Goal: Information Seeking & Learning: Check status

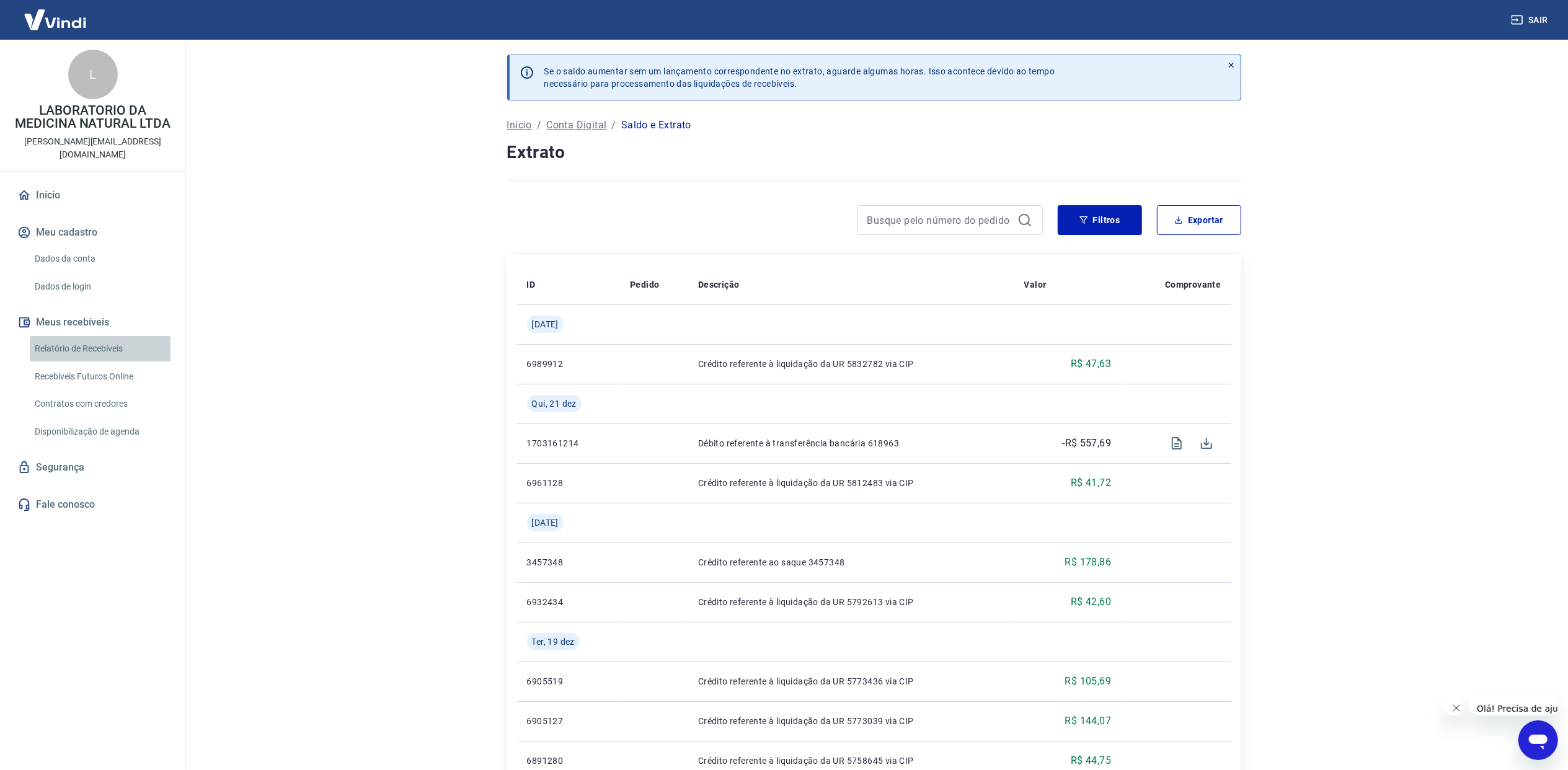
click at [76, 336] on link "Relatório de Recebíveis" at bounding box center [100, 349] width 140 height 26
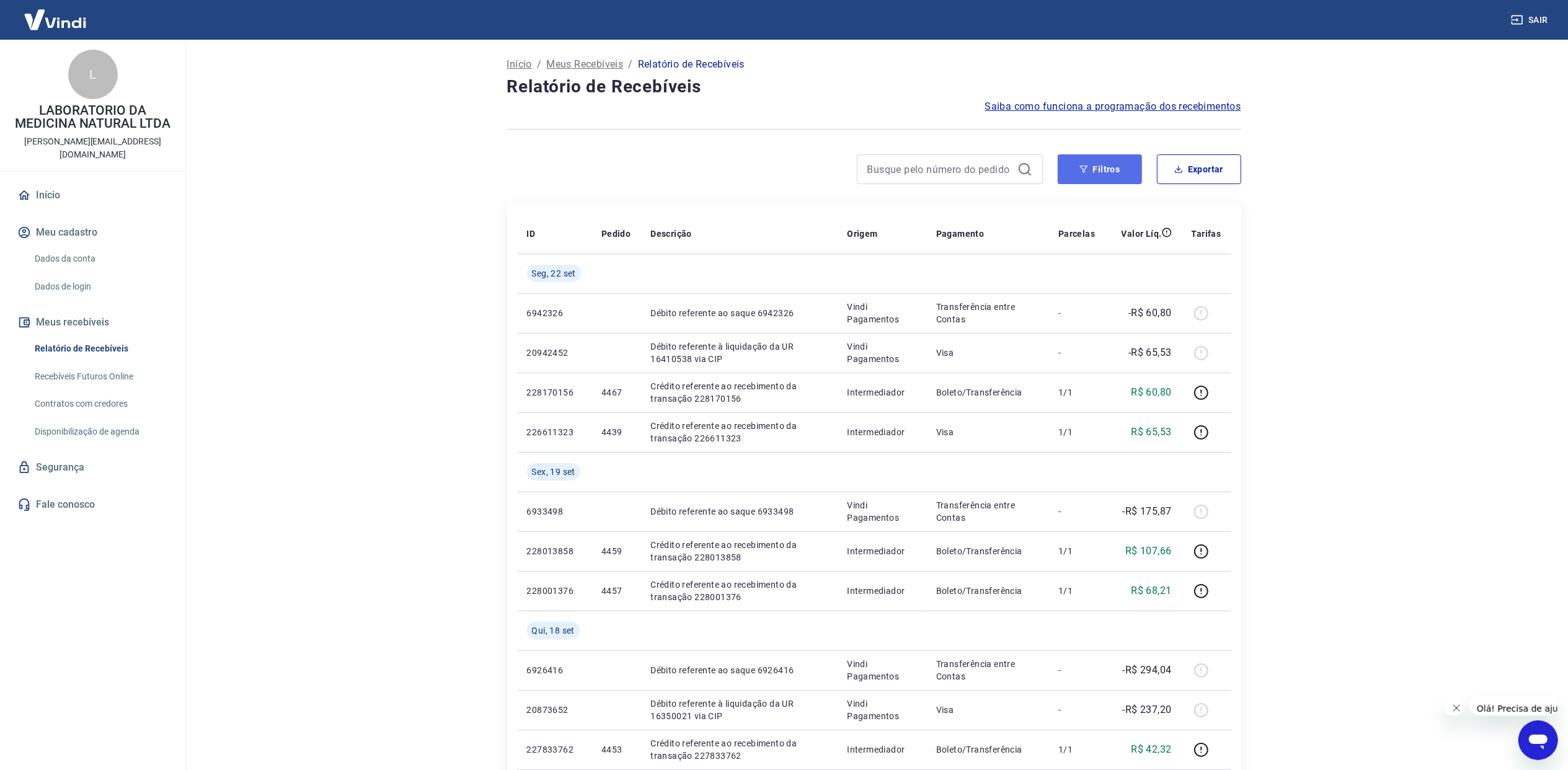
click at [1123, 177] on button "Filtros" at bounding box center [1099, 169] width 84 height 30
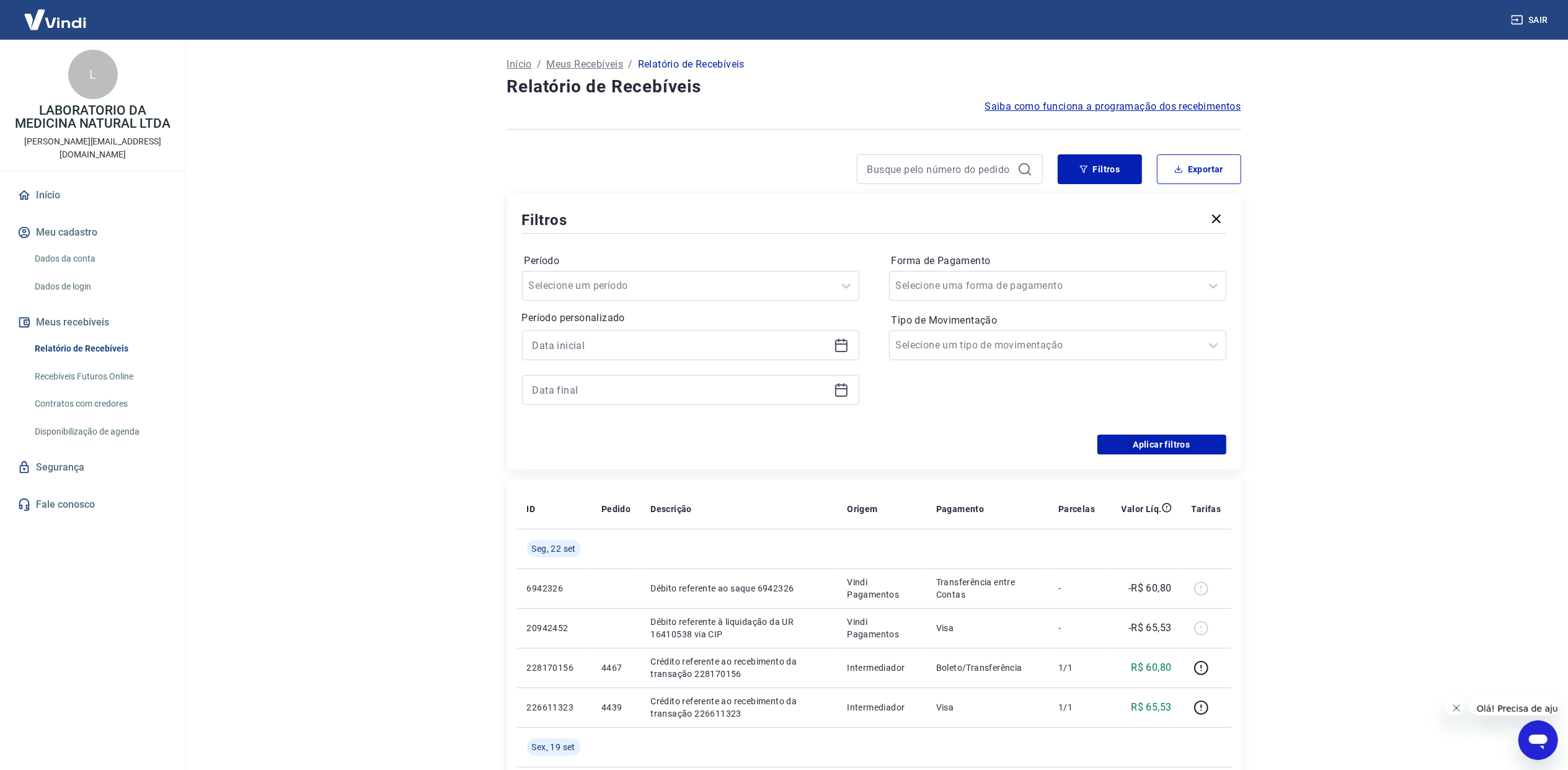
click at [846, 341] on icon at bounding box center [841, 346] width 13 height 13
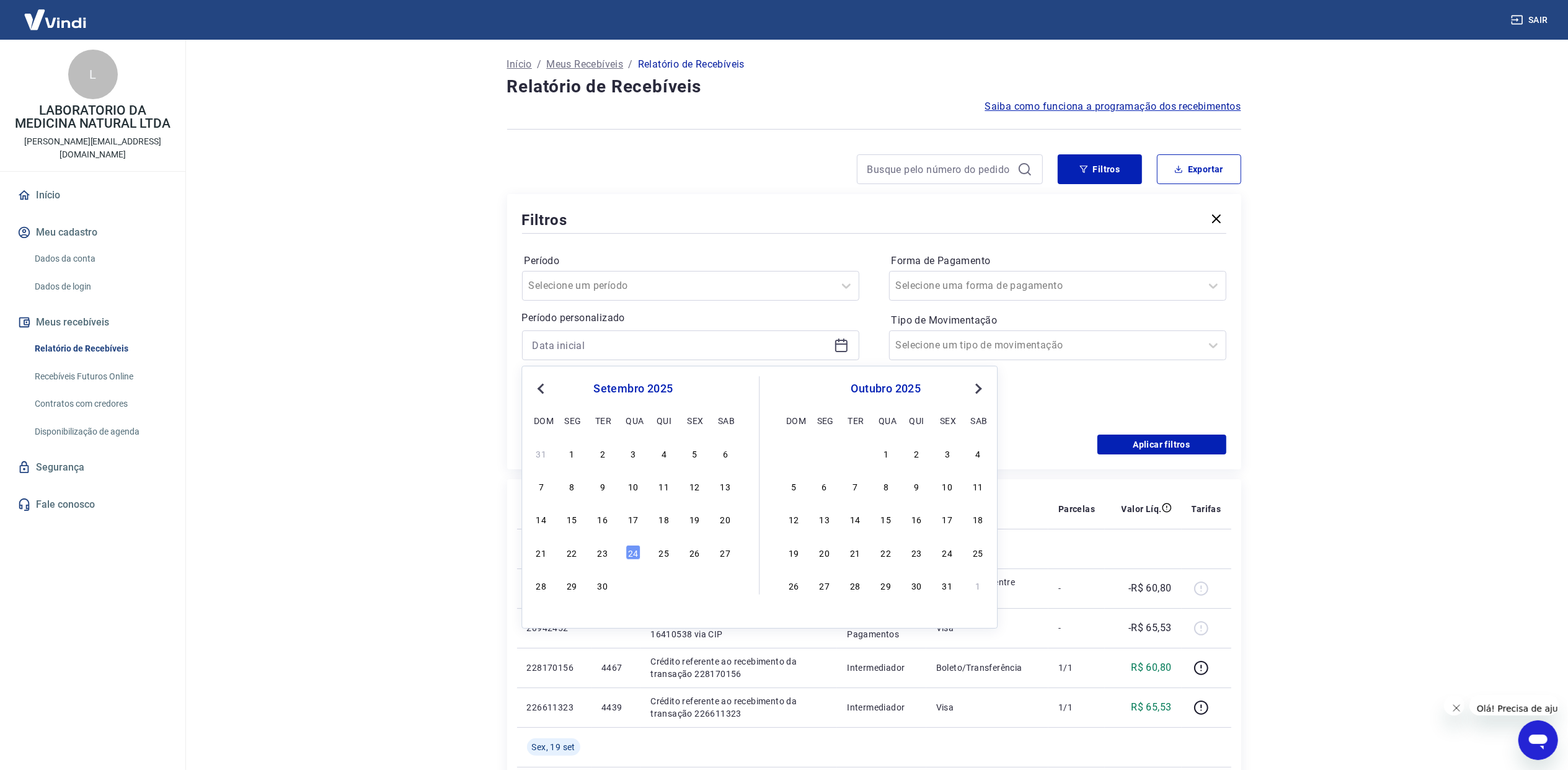
click at [534, 389] on button "Previous Month" at bounding box center [541, 388] width 15 height 15
click at [691, 479] on div "11" at bounding box center [695, 486] width 15 height 15
type input "[DATE]"
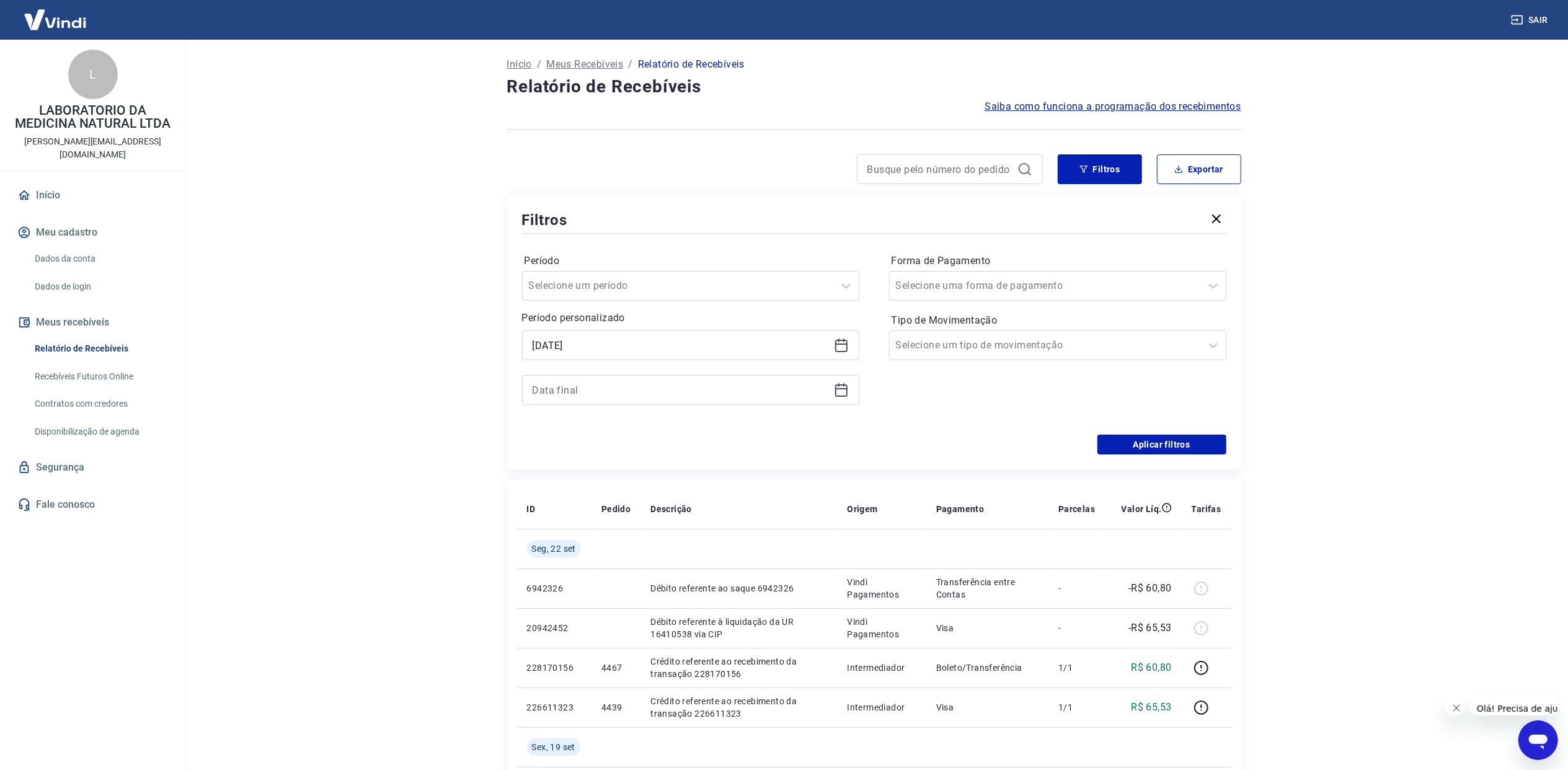
click at [844, 386] on icon at bounding box center [841, 390] width 15 height 15
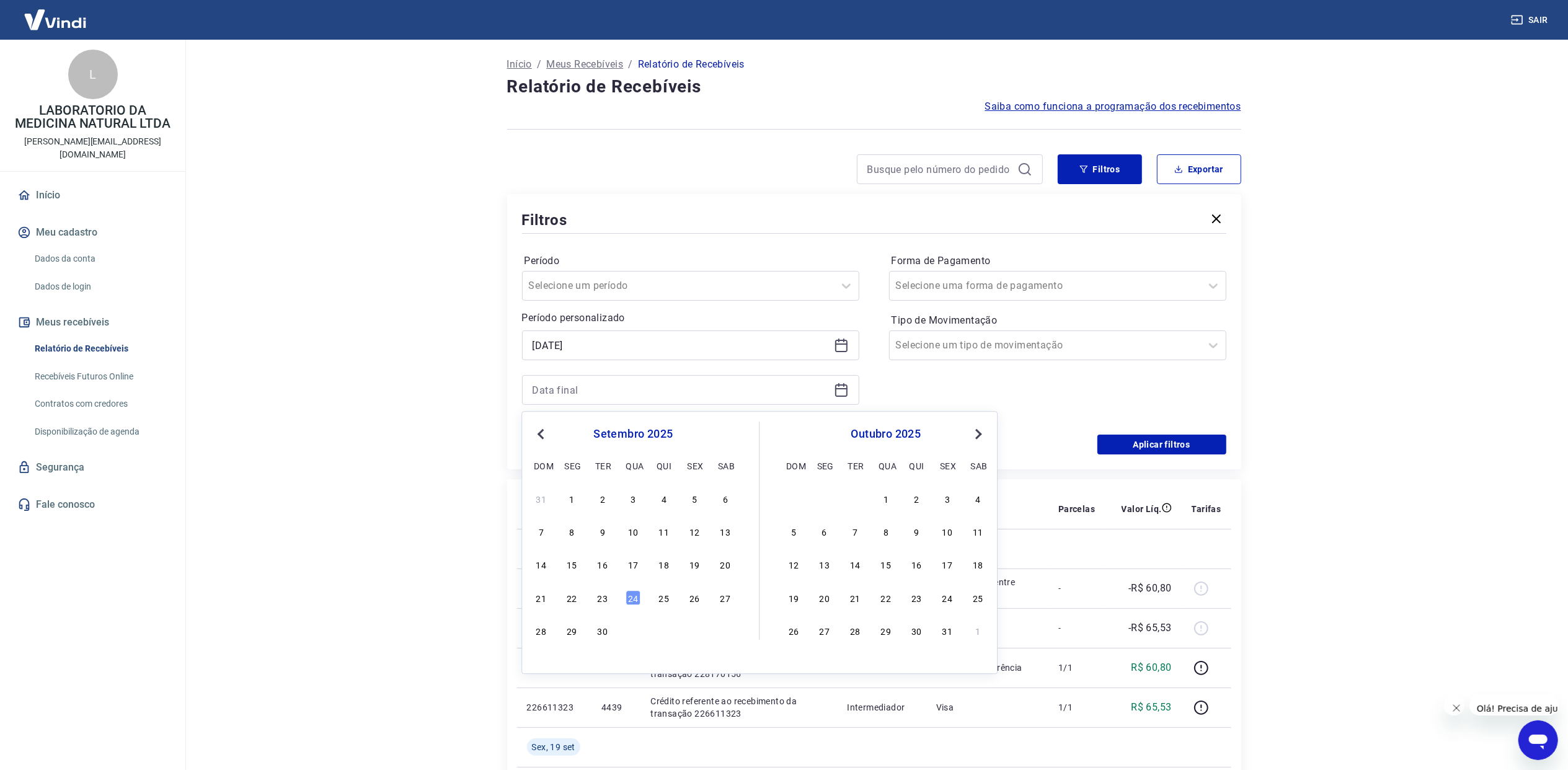
click at [536, 434] on button "Previous Month" at bounding box center [541, 434] width 15 height 15
click at [667, 625] on div "31" at bounding box center [664, 630] width 15 height 15
type input "[DATE]"
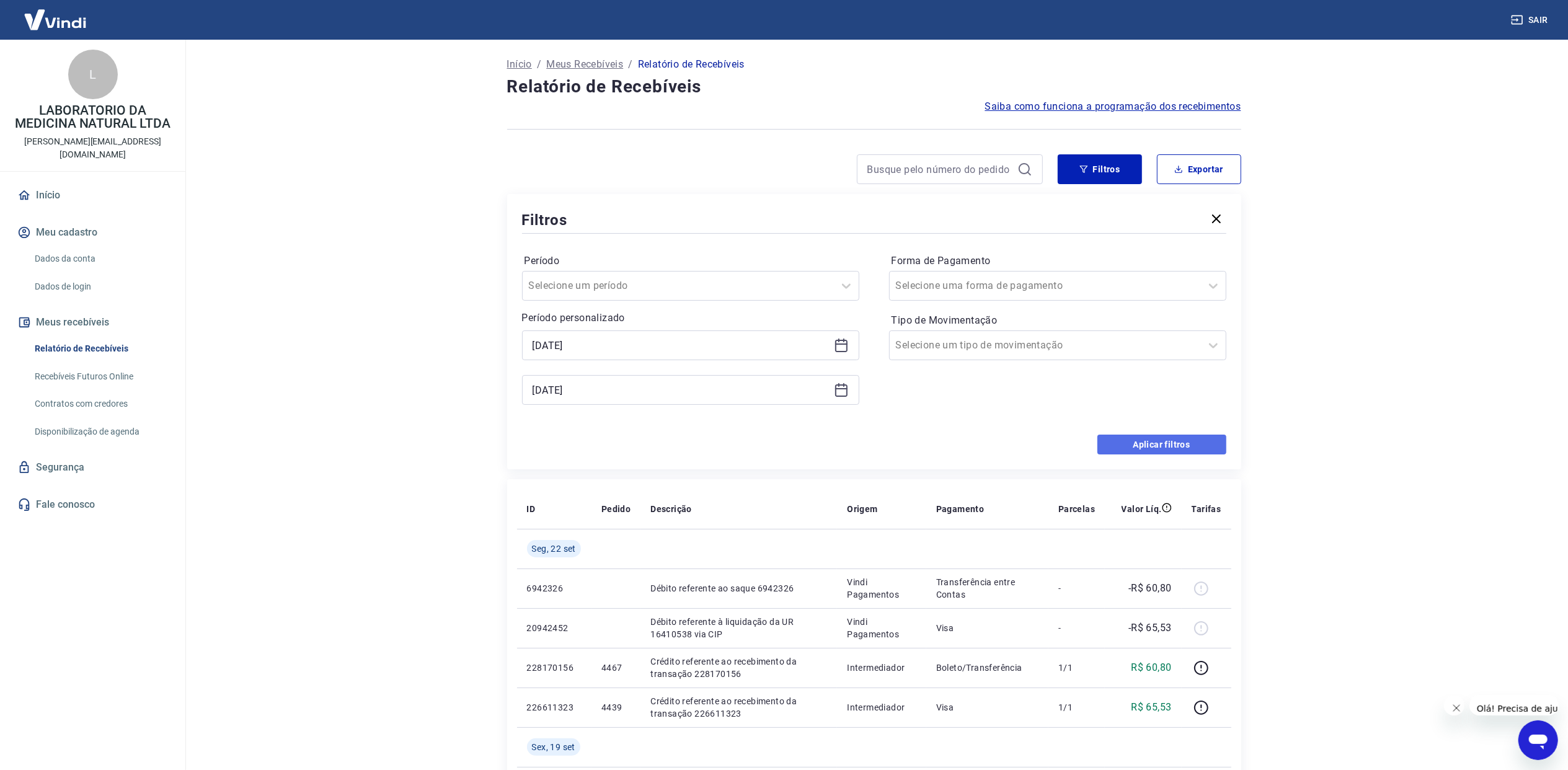
click at [1134, 447] on button "Aplicar filtros" at bounding box center [1161, 445] width 129 height 20
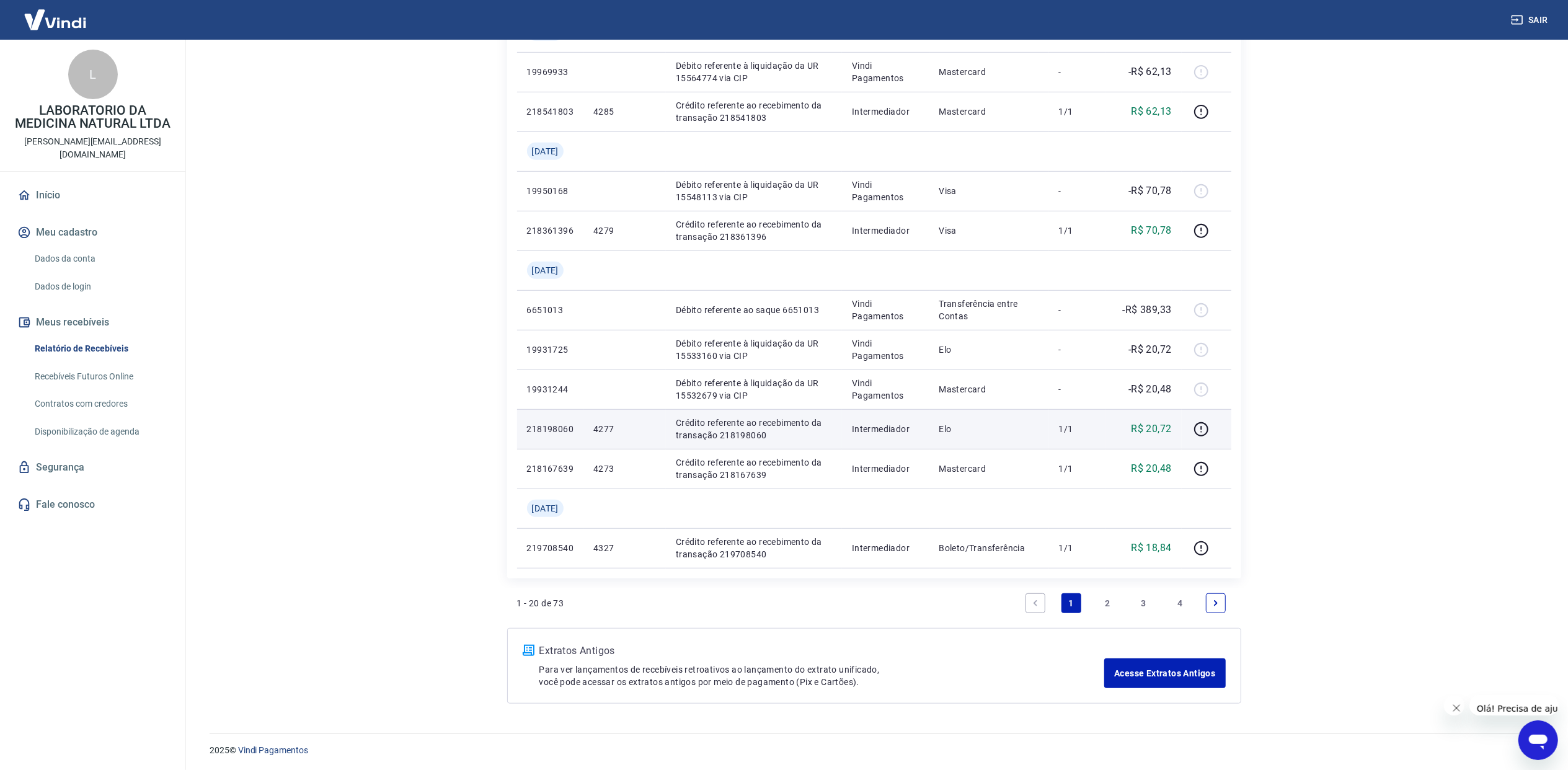
scroll to position [679, 0]
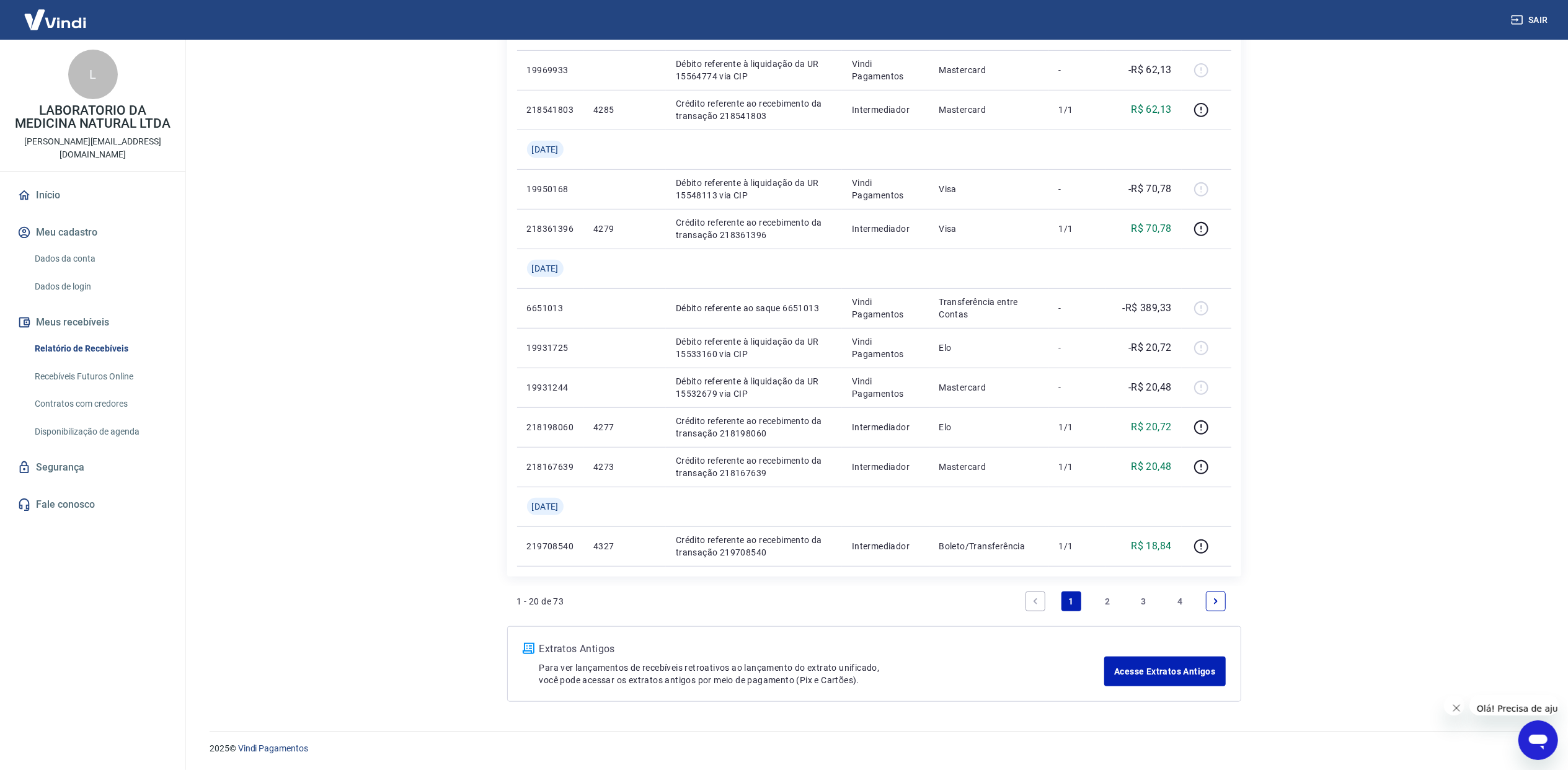
click at [1104, 603] on link "2" at bounding box center [1108, 601] width 20 height 20
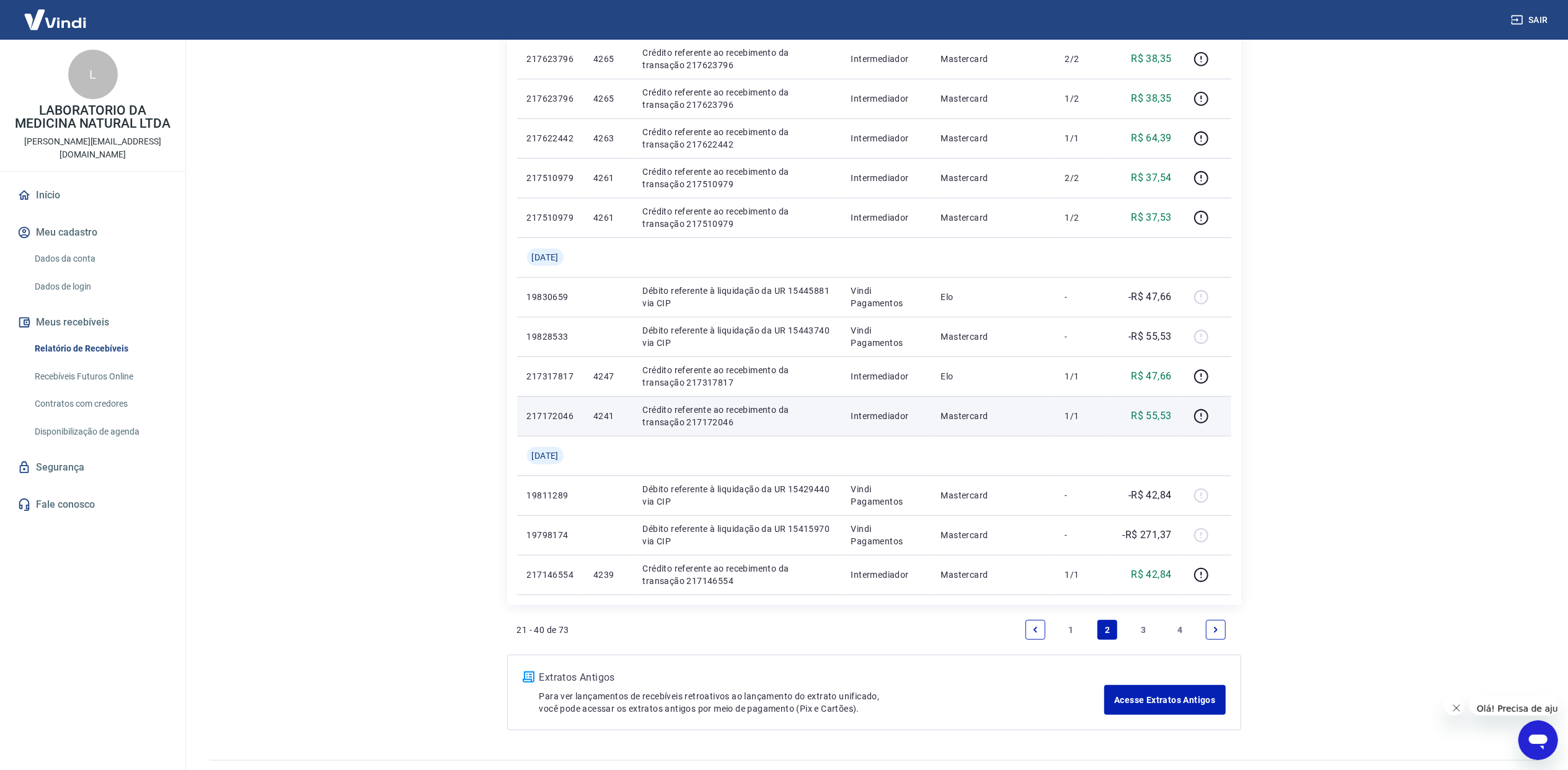
scroll to position [719, 0]
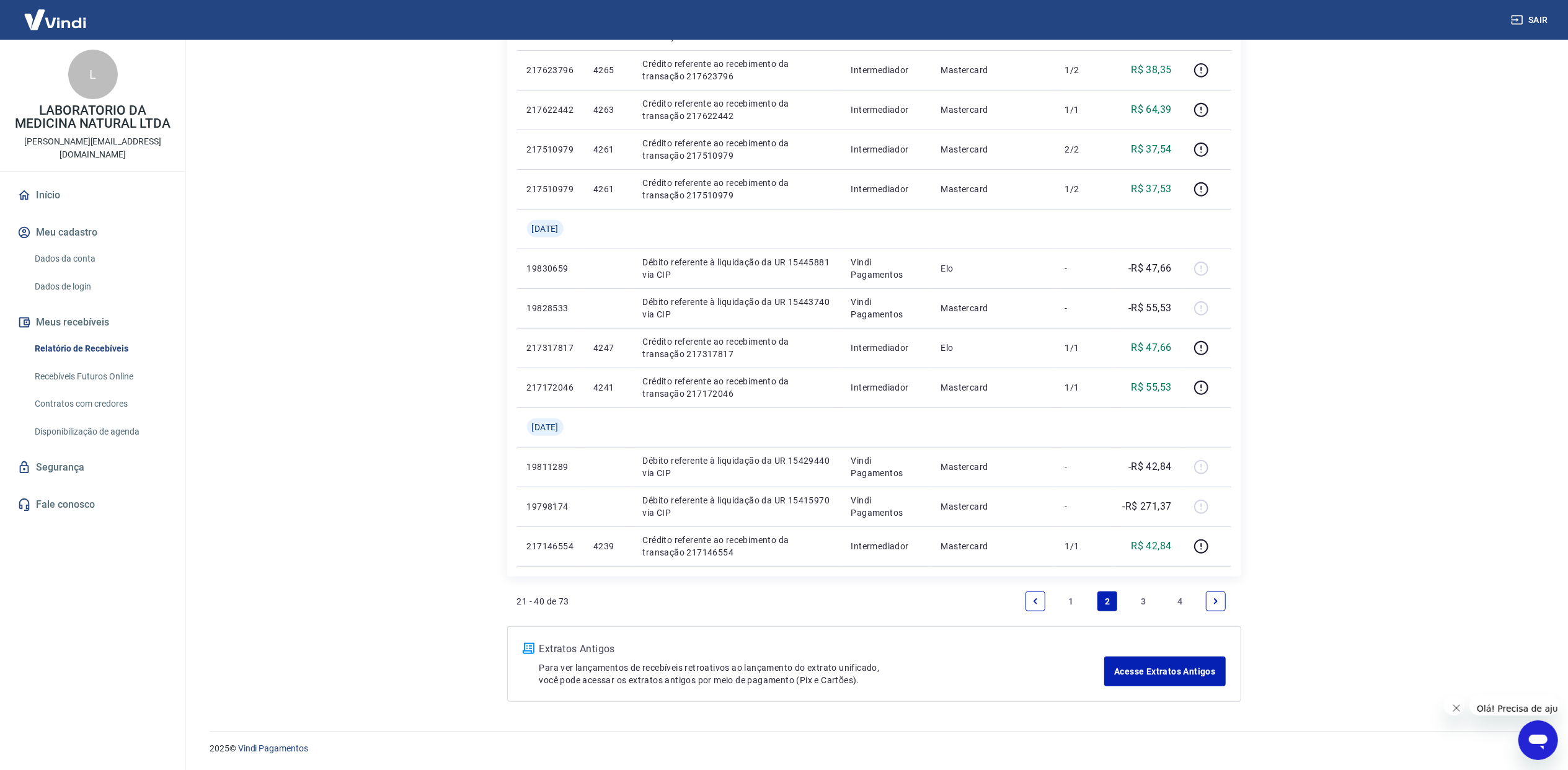
click at [1140, 598] on link "3" at bounding box center [1144, 601] width 20 height 20
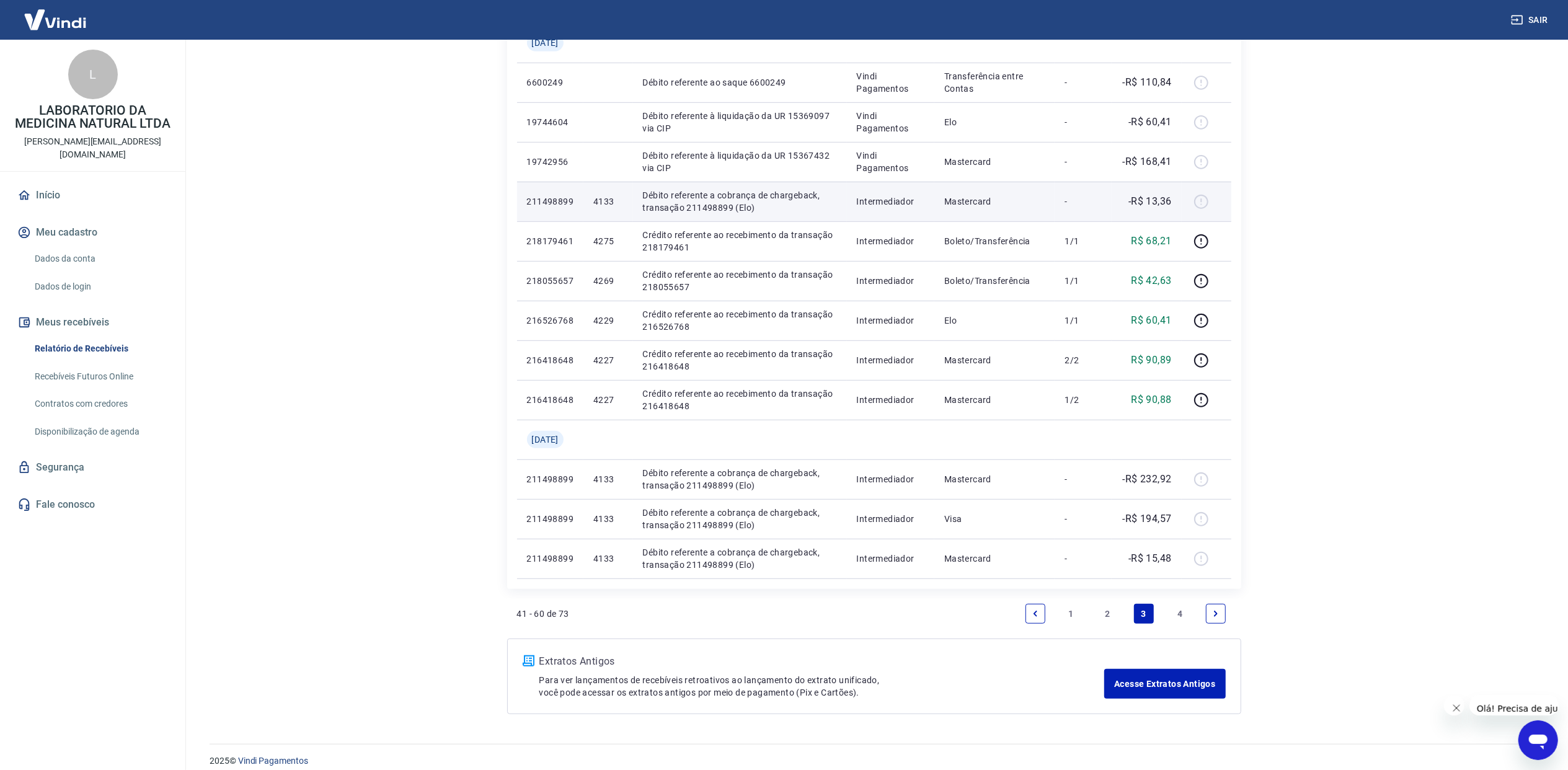
scroll to position [640, 0]
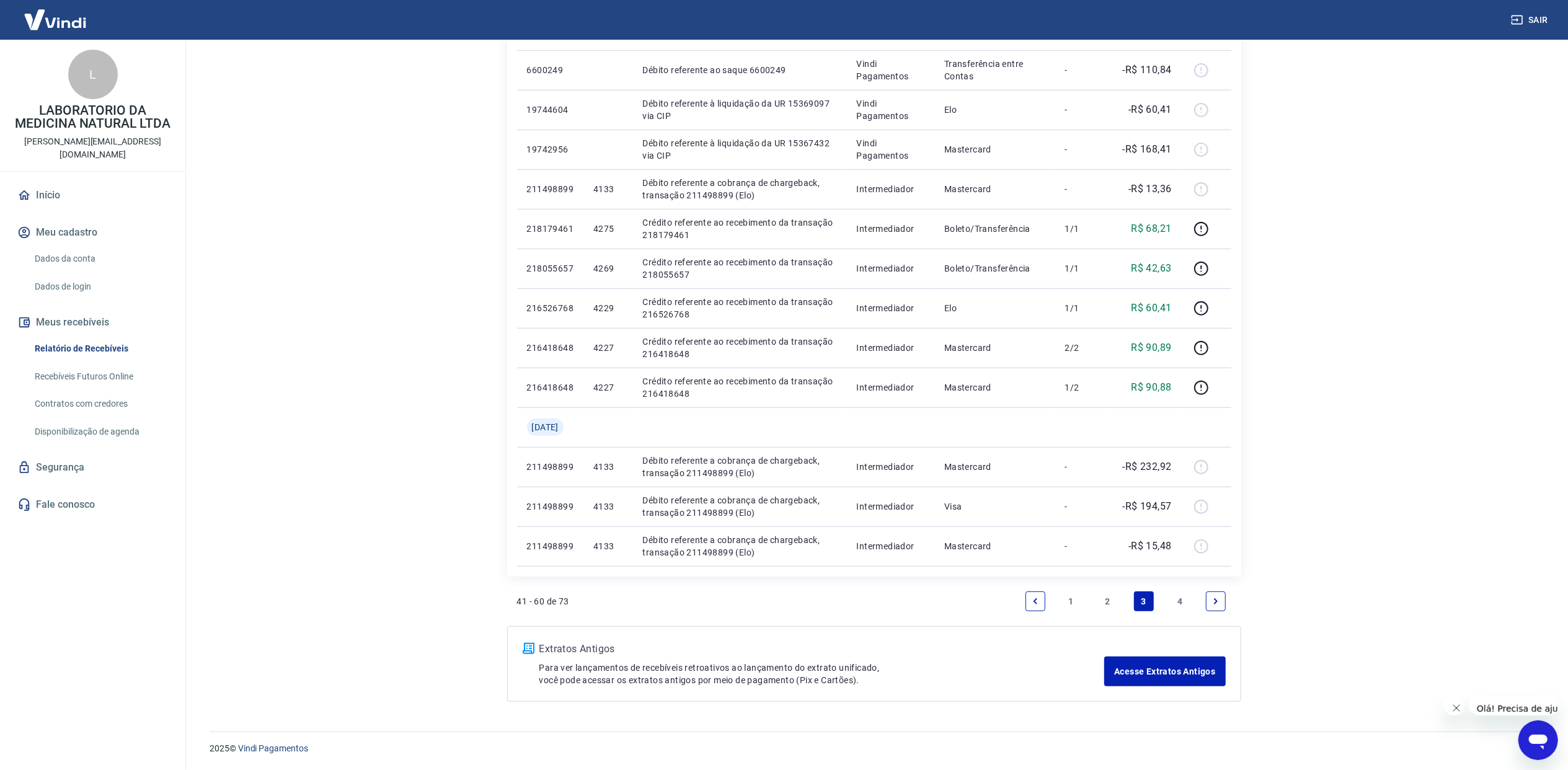
click at [1178, 603] on link "4" at bounding box center [1180, 601] width 20 height 20
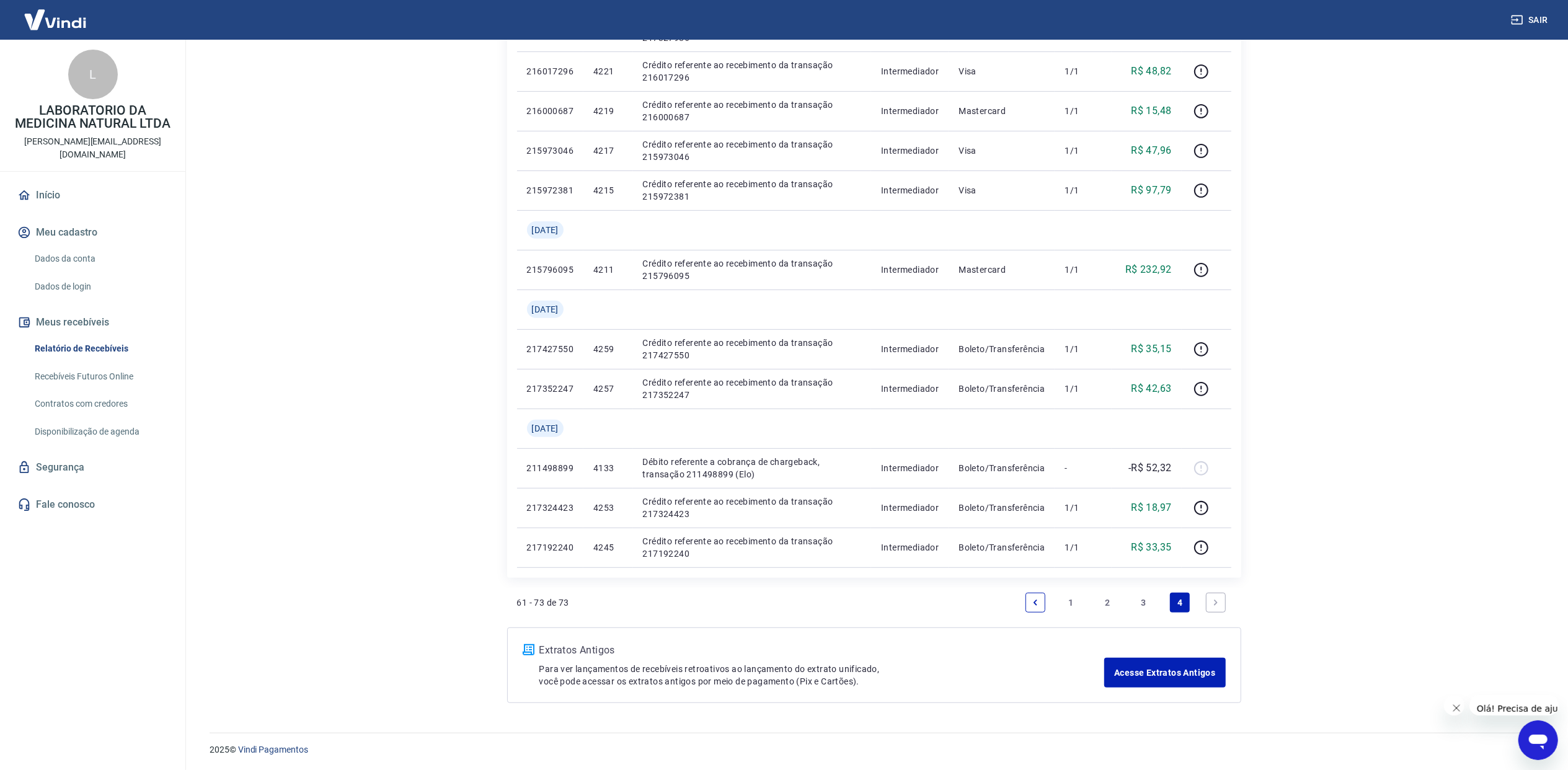
scroll to position [362, 0]
click at [1144, 596] on link "3" at bounding box center [1144, 601] width 20 height 20
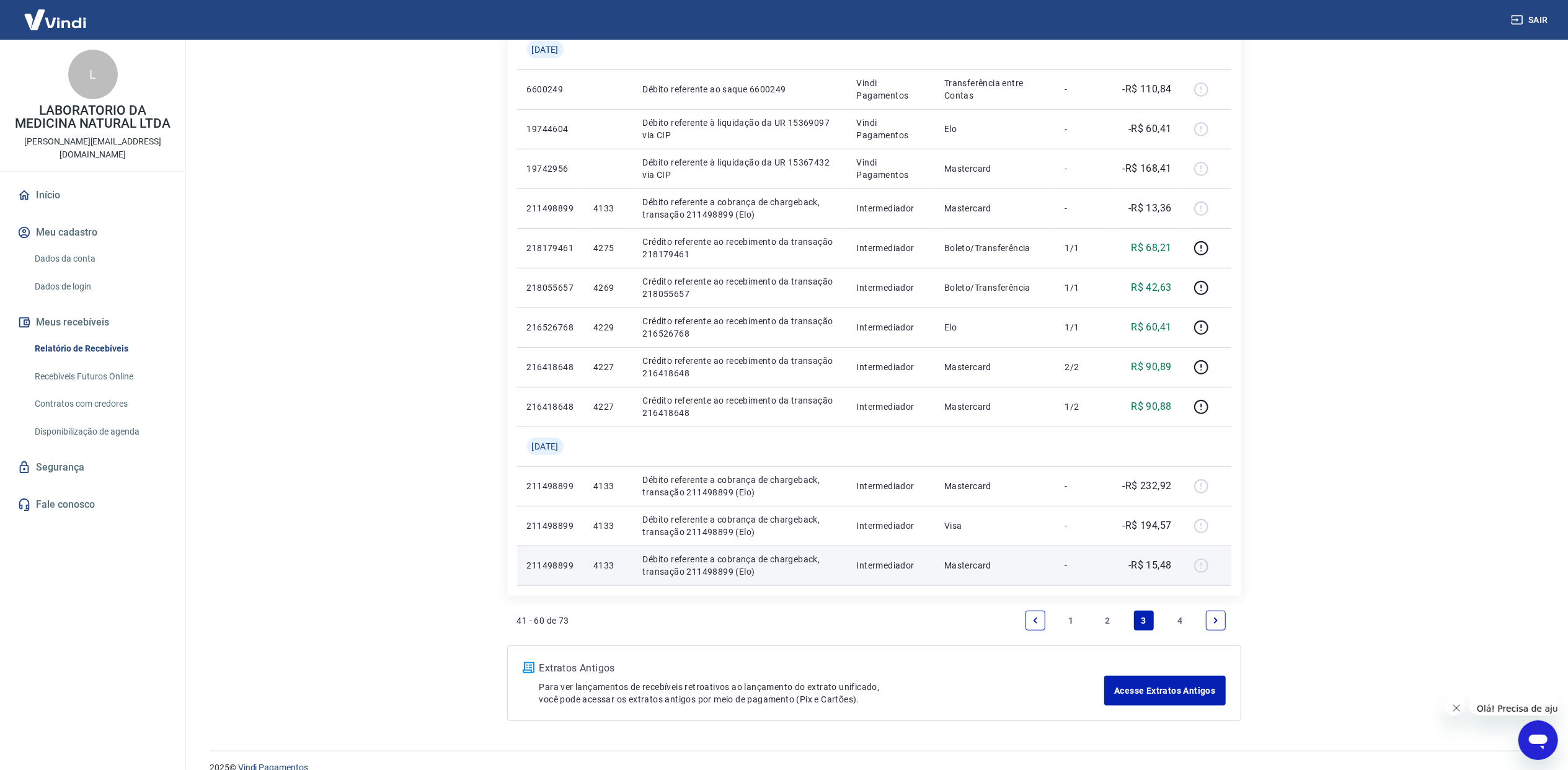
scroll to position [640, 0]
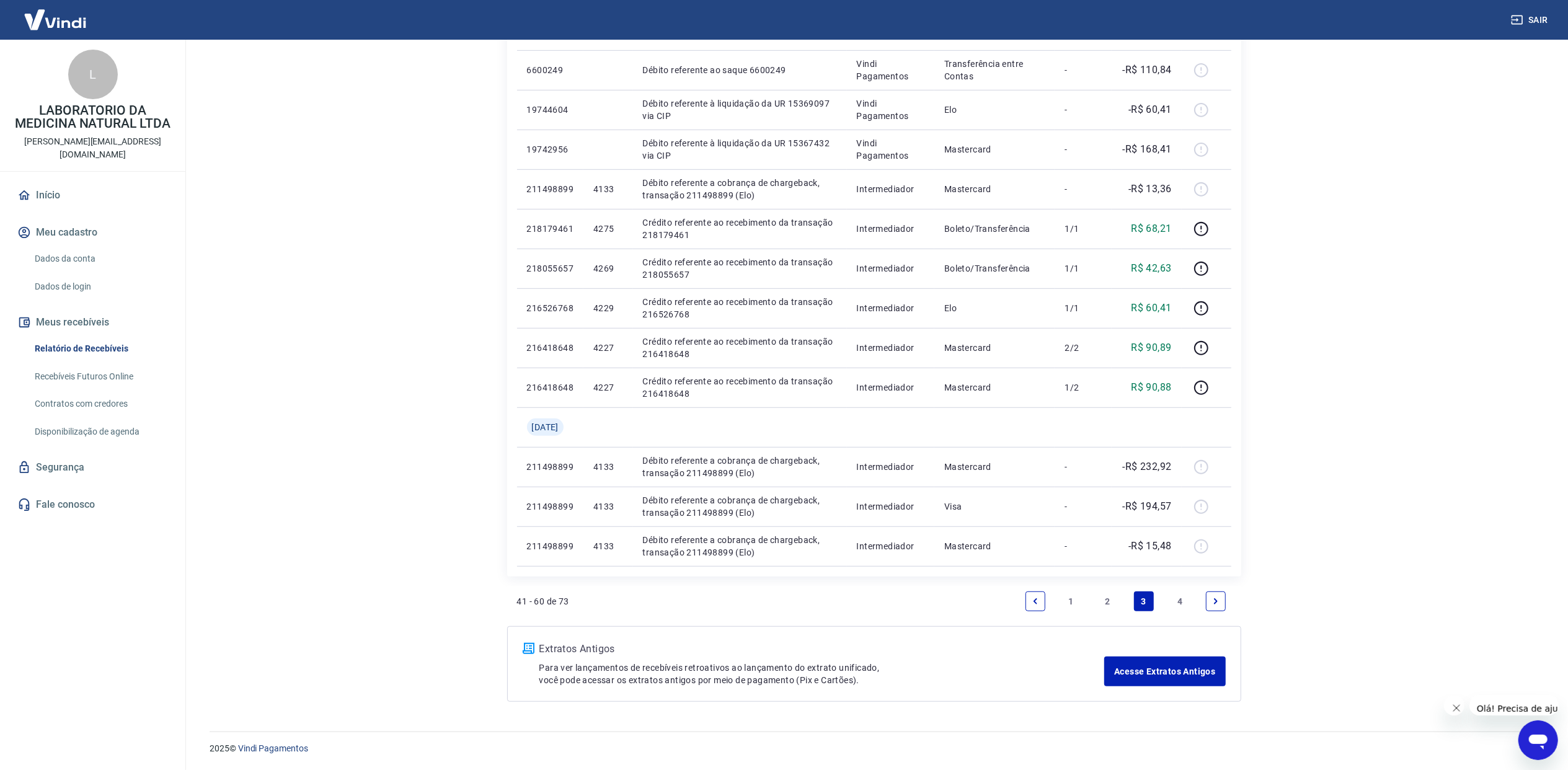
click at [1175, 600] on link "4" at bounding box center [1180, 601] width 20 height 20
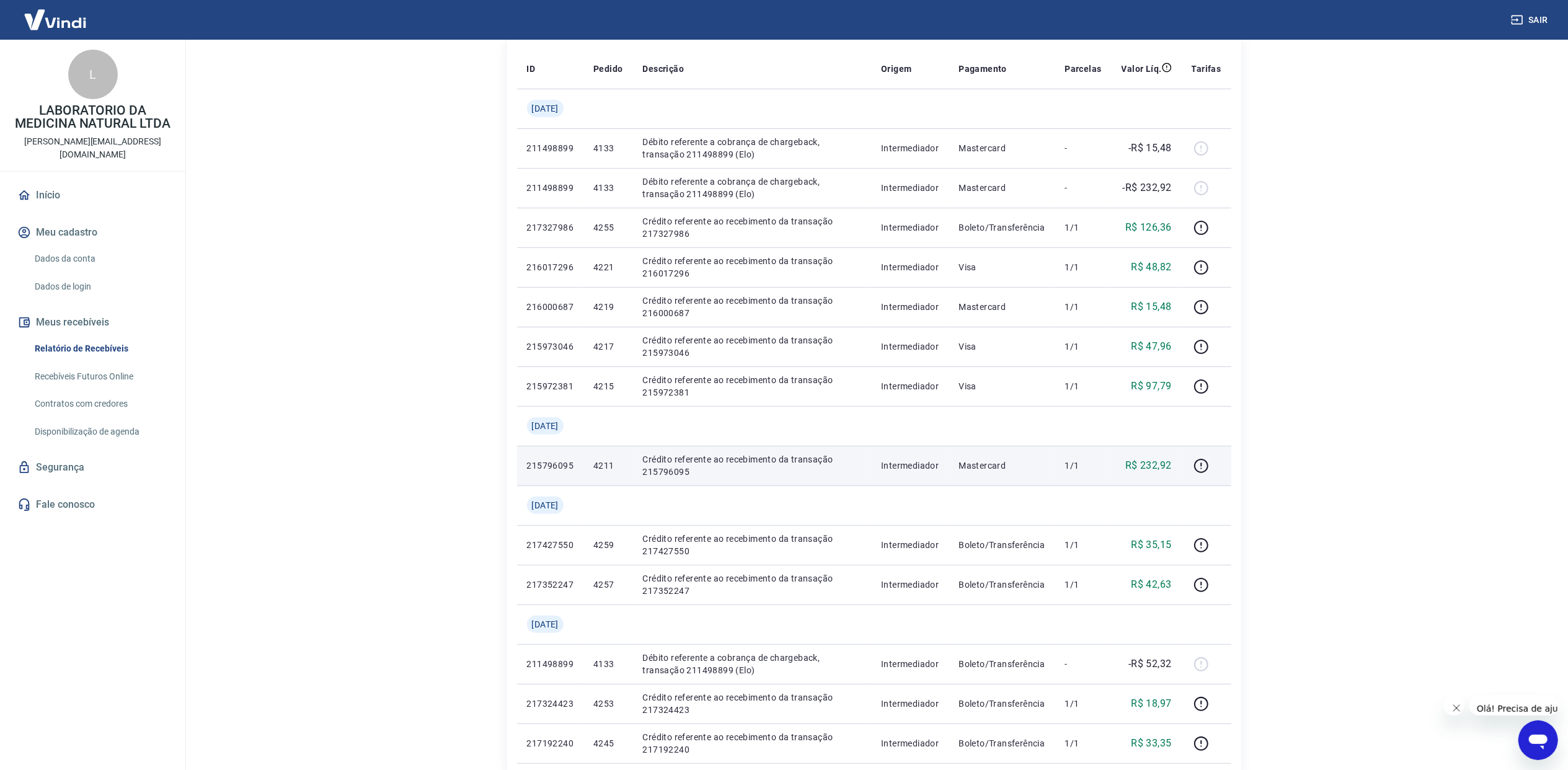
scroll to position [248, 0]
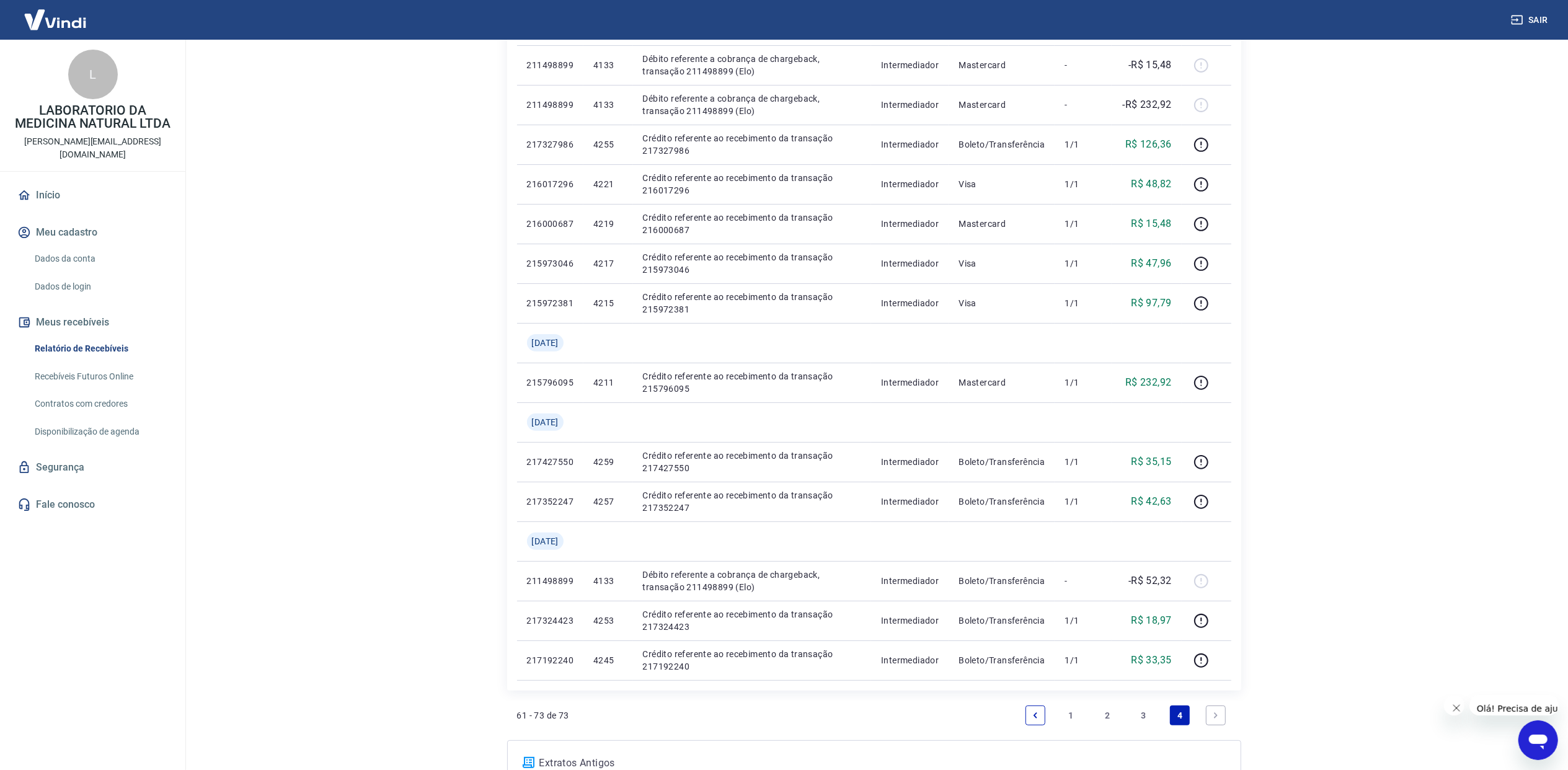
click at [1144, 712] on link "3" at bounding box center [1144, 715] width 20 height 20
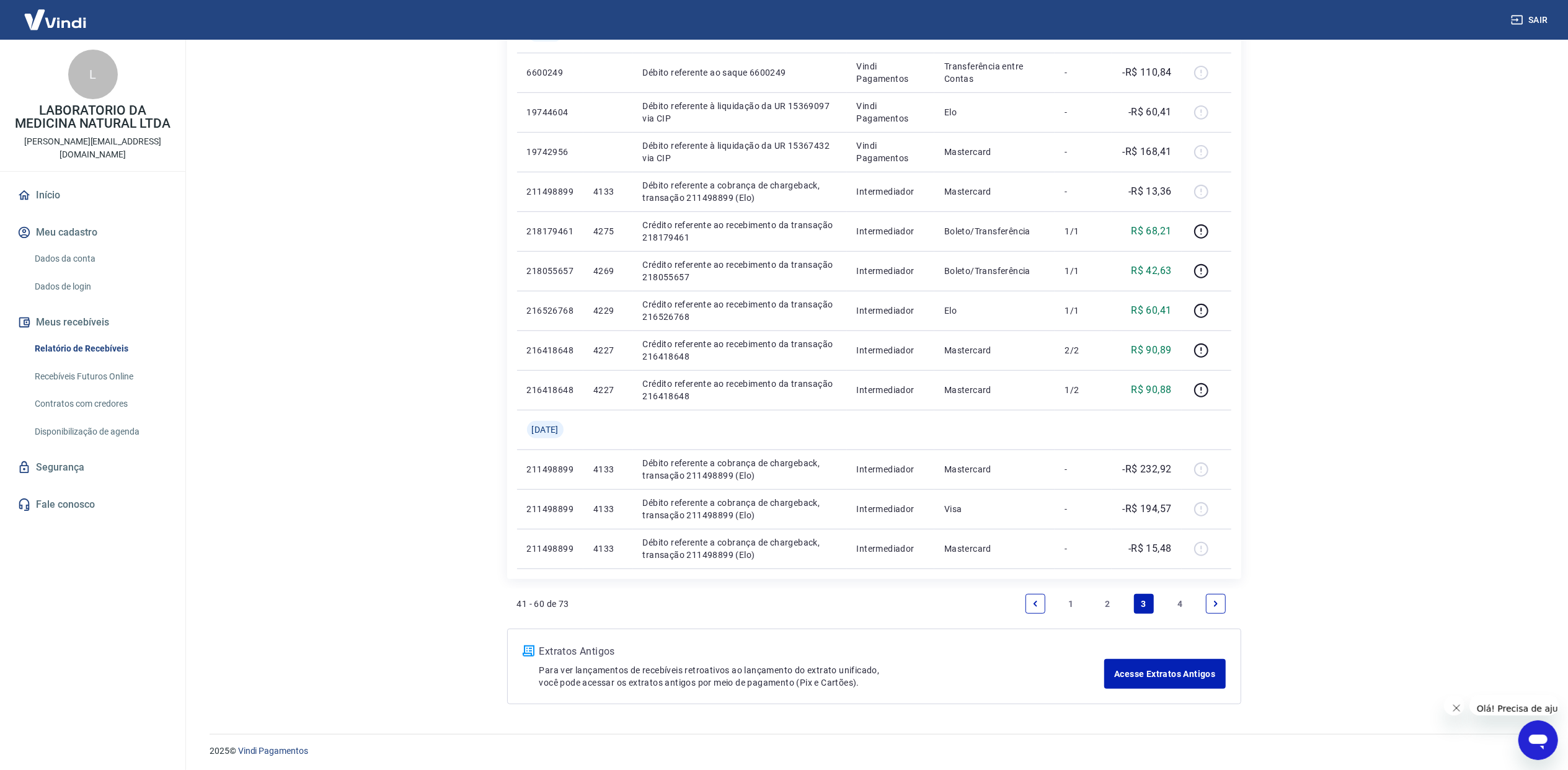
scroll to position [640, 0]
click at [1174, 602] on link "4" at bounding box center [1180, 601] width 20 height 20
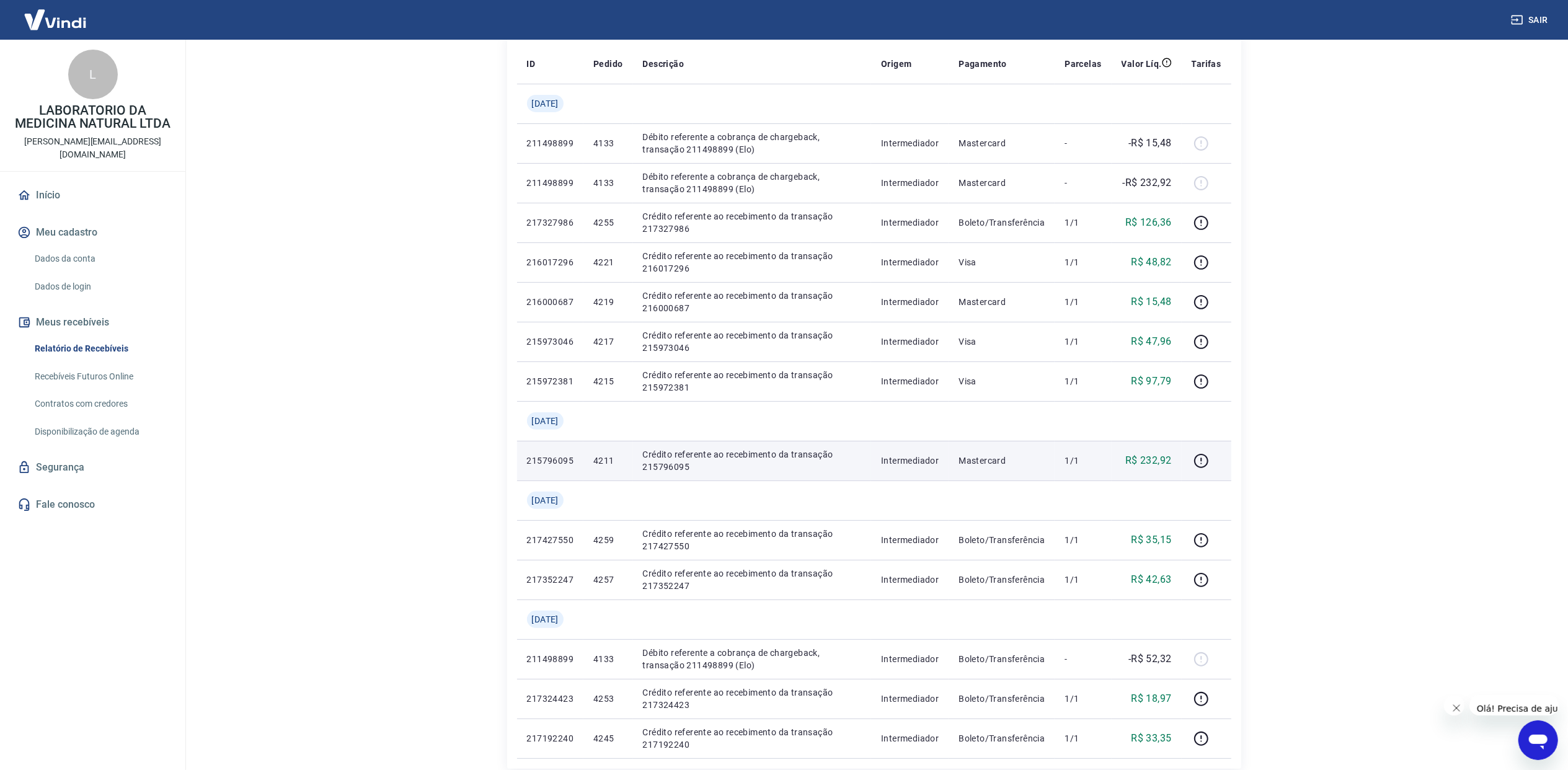
scroll to position [165, 0]
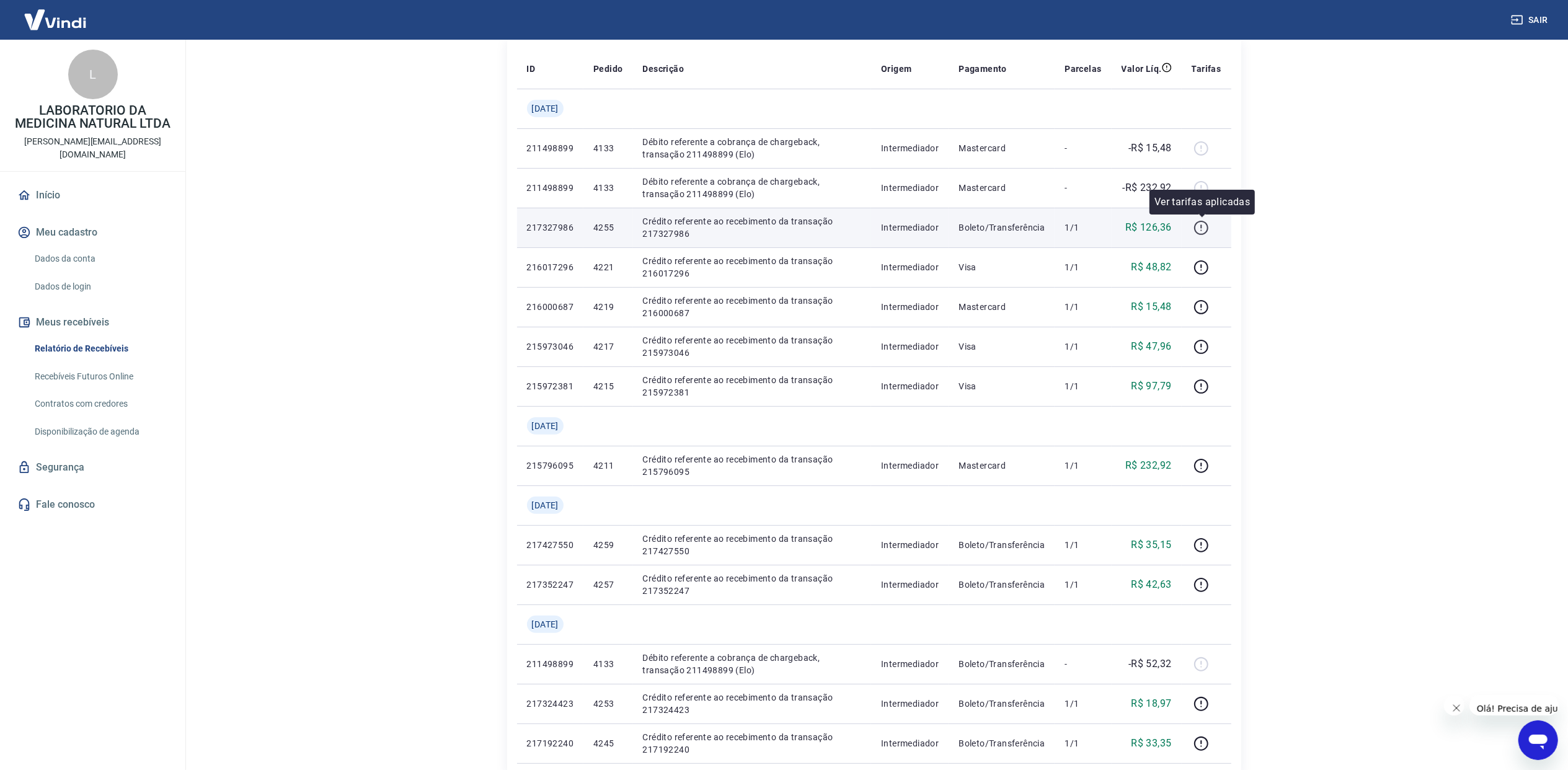
click at [1202, 224] on icon "button" at bounding box center [1201, 226] width 1 height 4
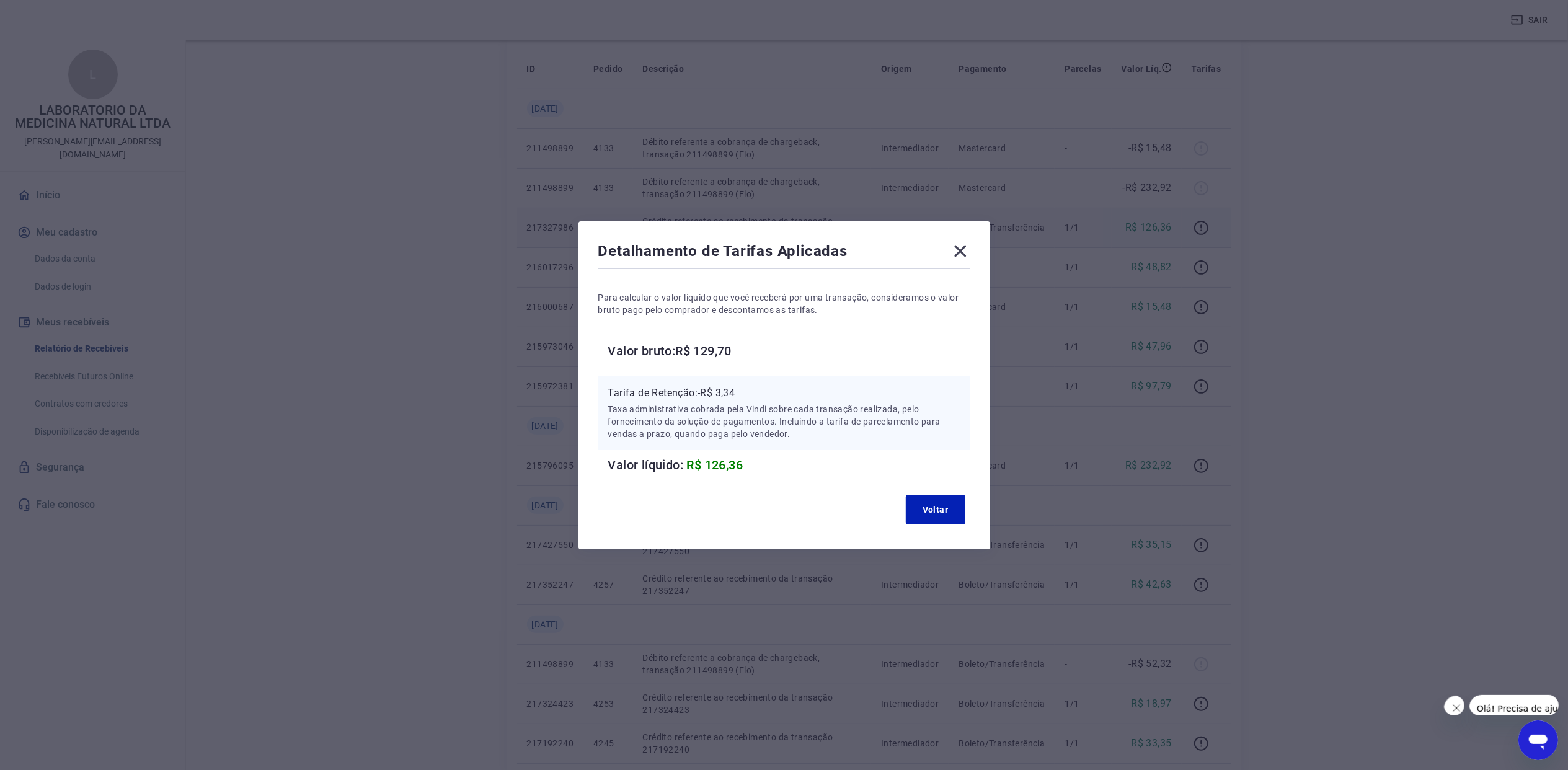
click at [970, 251] on icon at bounding box center [961, 252] width 20 height 20
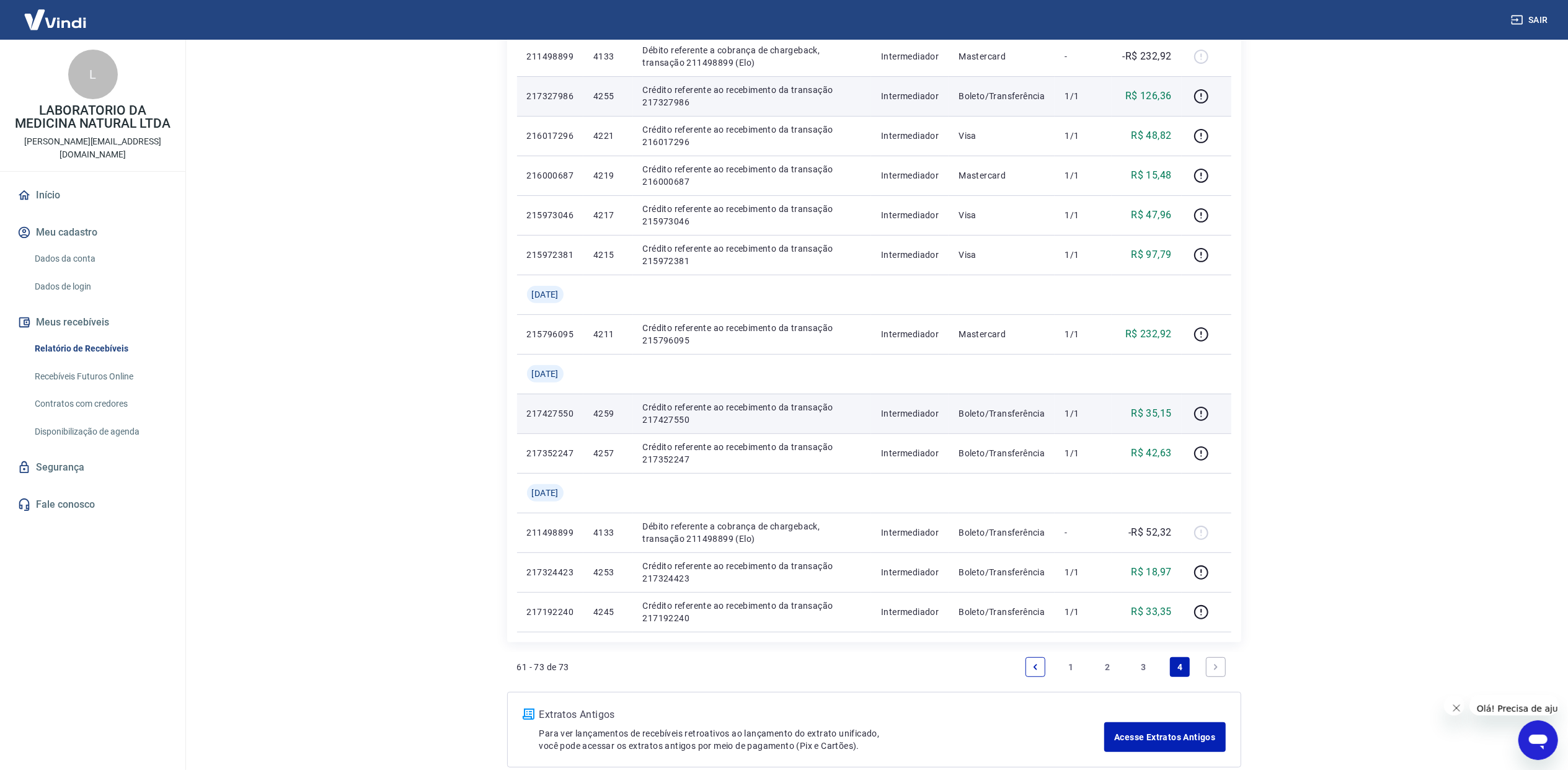
scroll to position [330, 0]
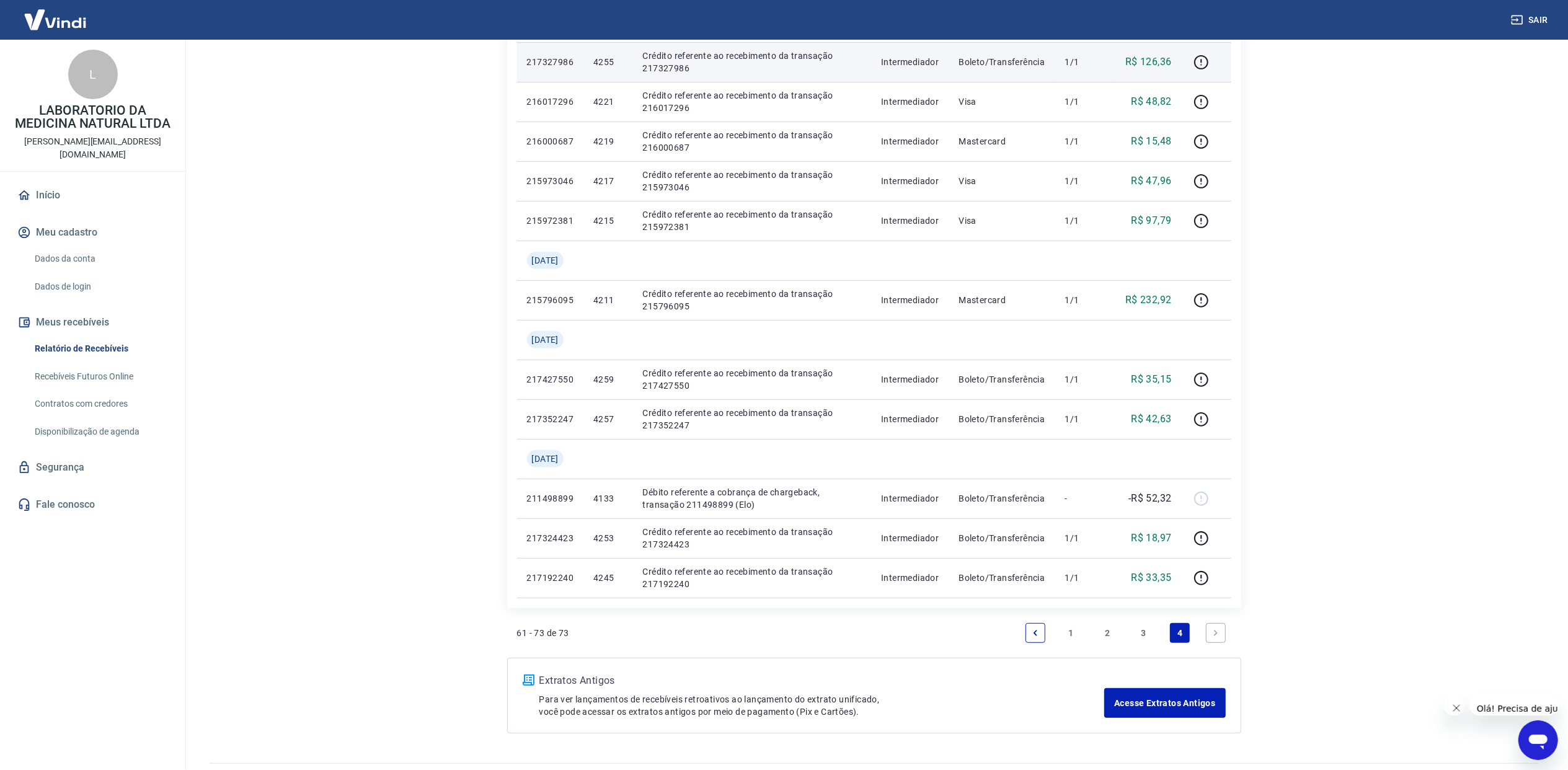
click at [1068, 632] on link "1" at bounding box center [1071, 632] width 20 height 20
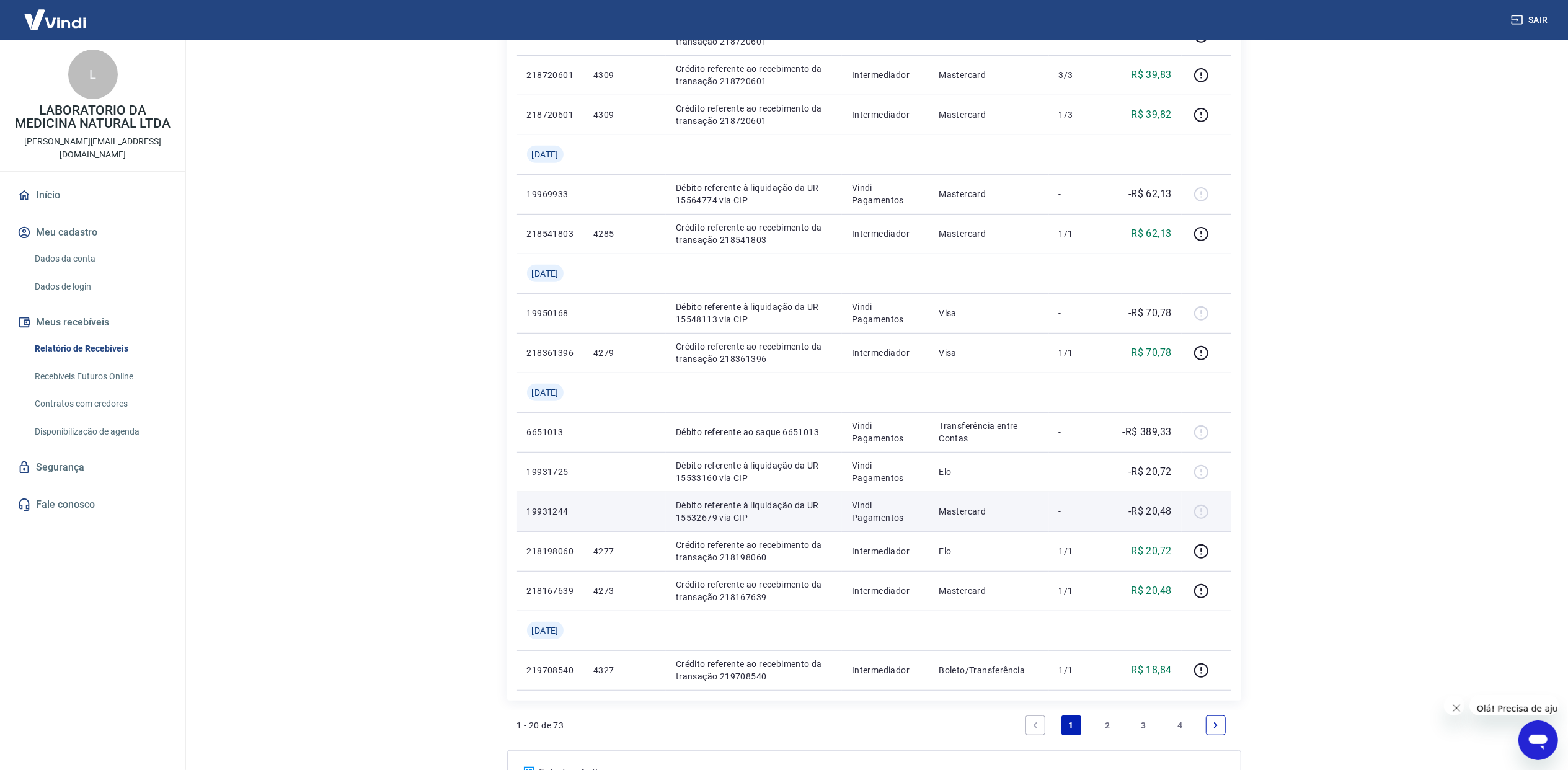
scroll to position [579, 0]
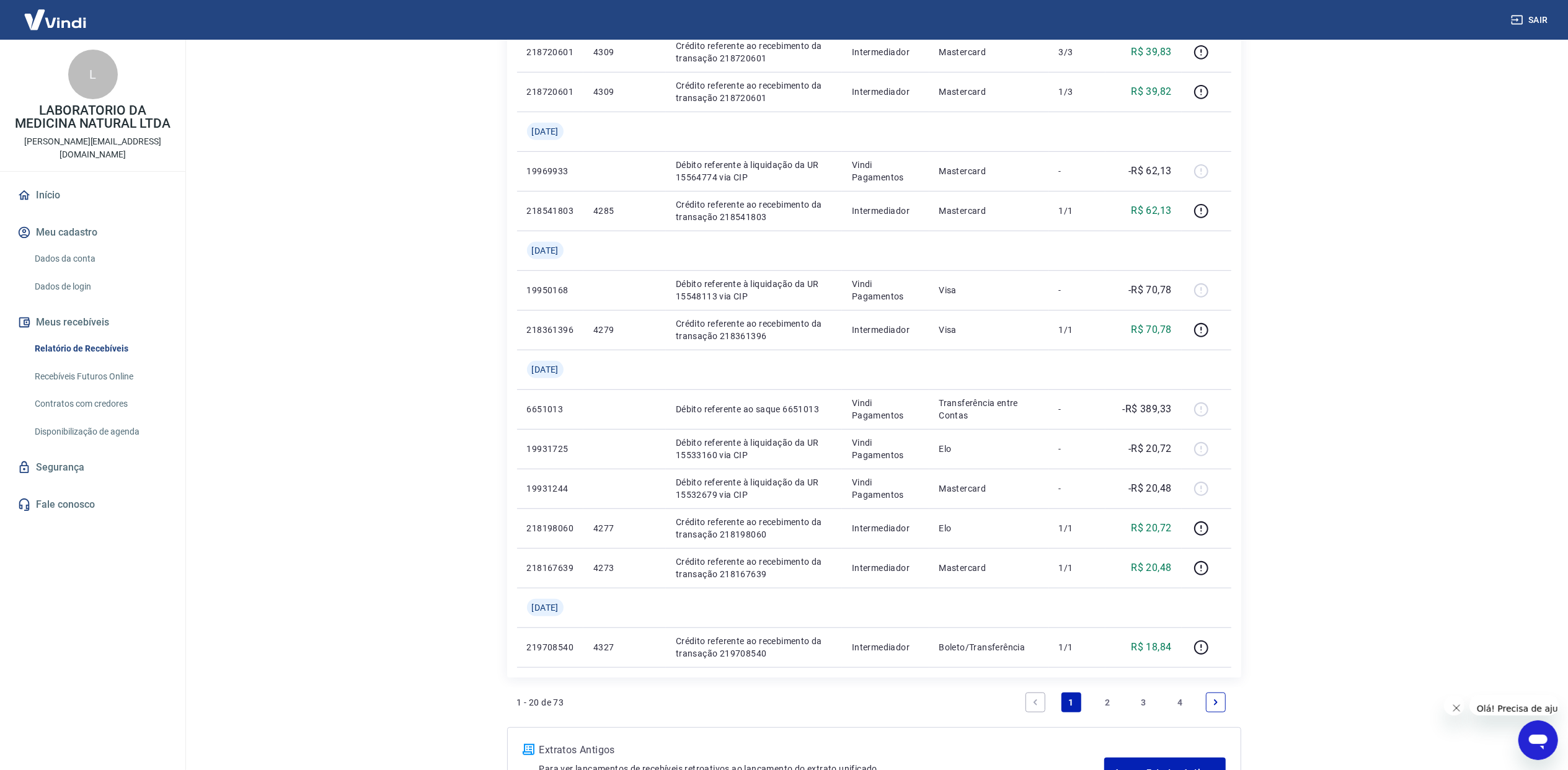
click at [1105, 700] on link "2" at bounding box center [1108, 703] width 20 height 20
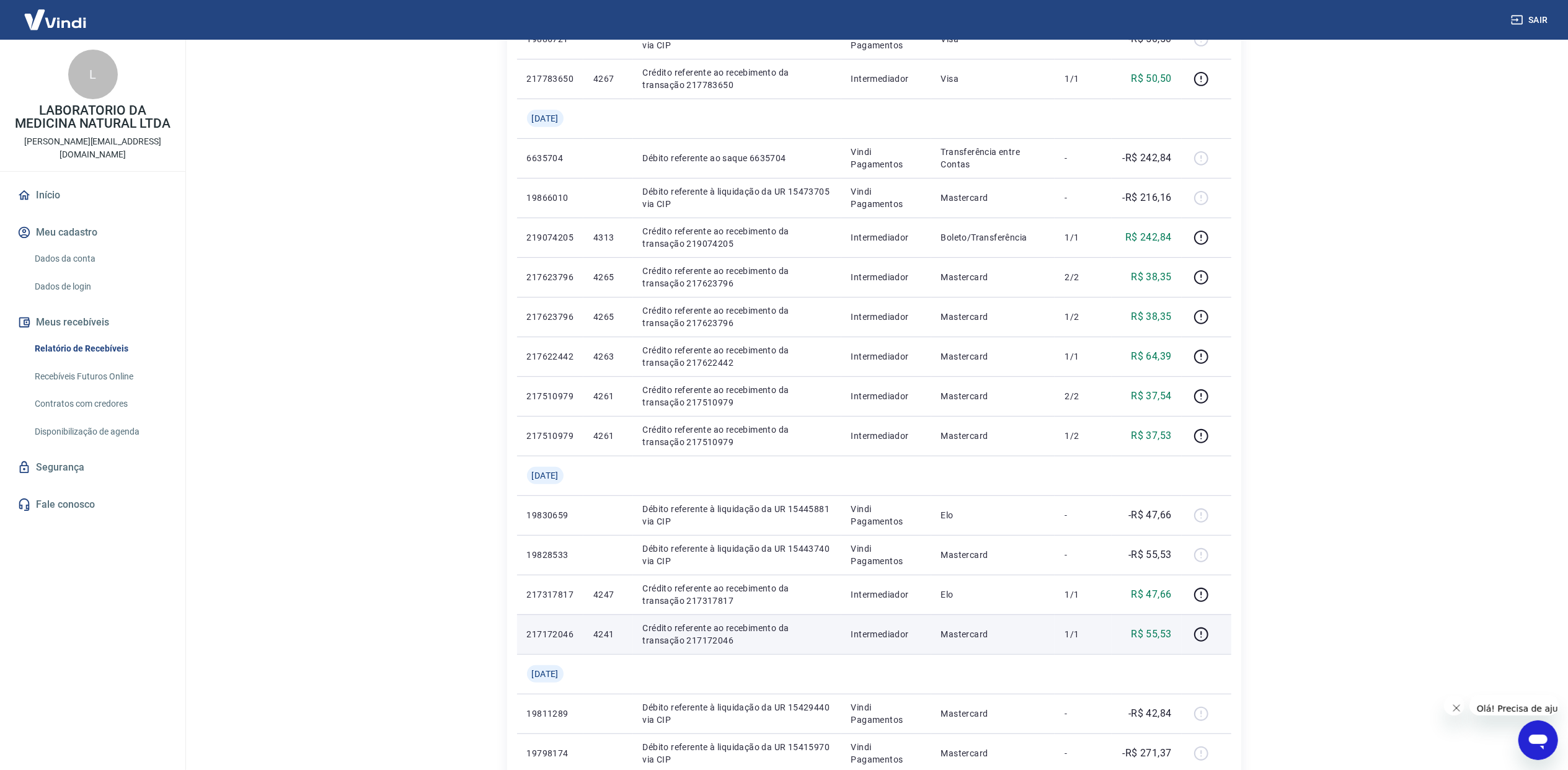
scroll to position [579, 0]
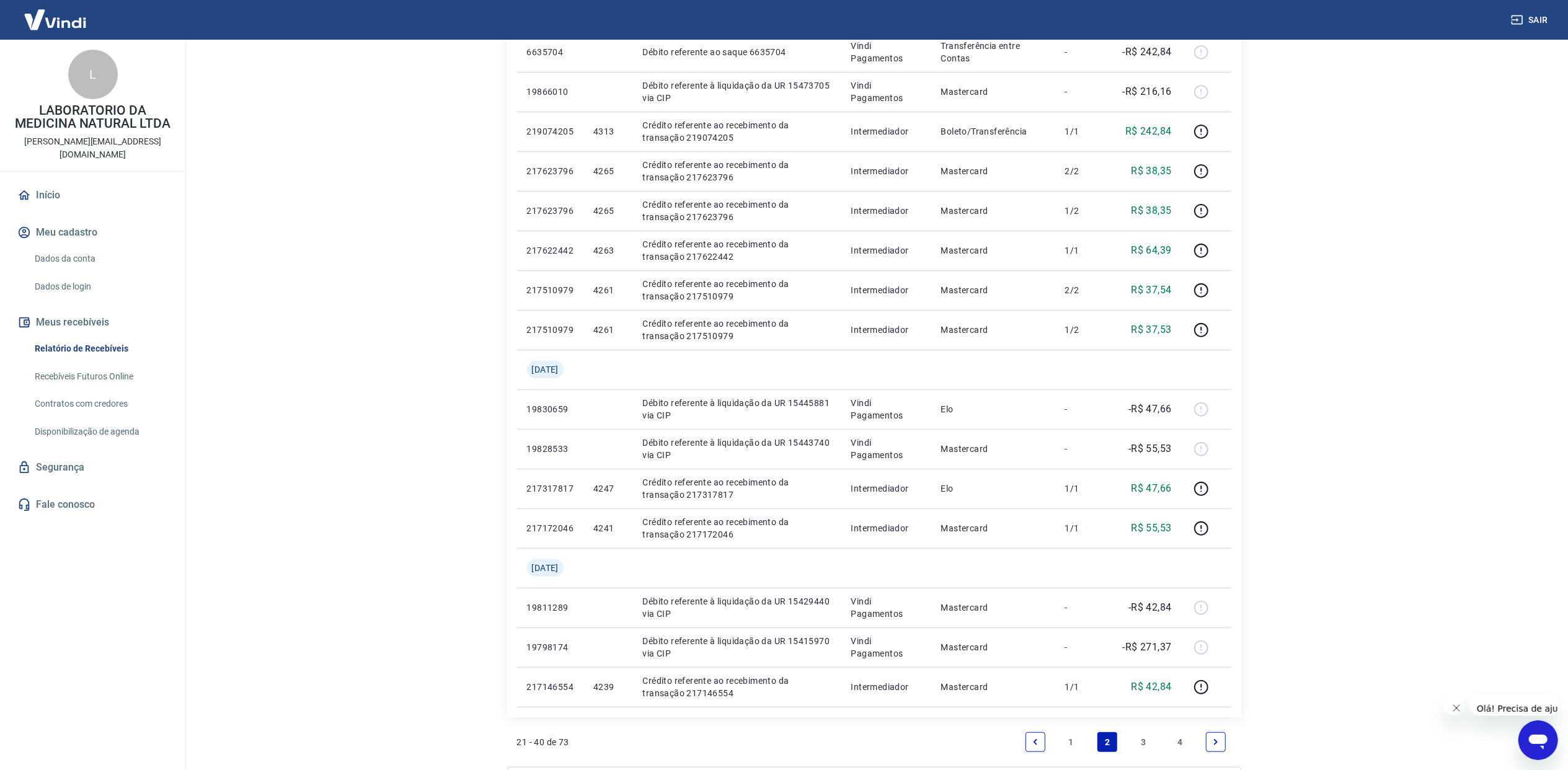
click at [1144, 744] on link "3" at bounding box center [1144, 742] width 20 height 20
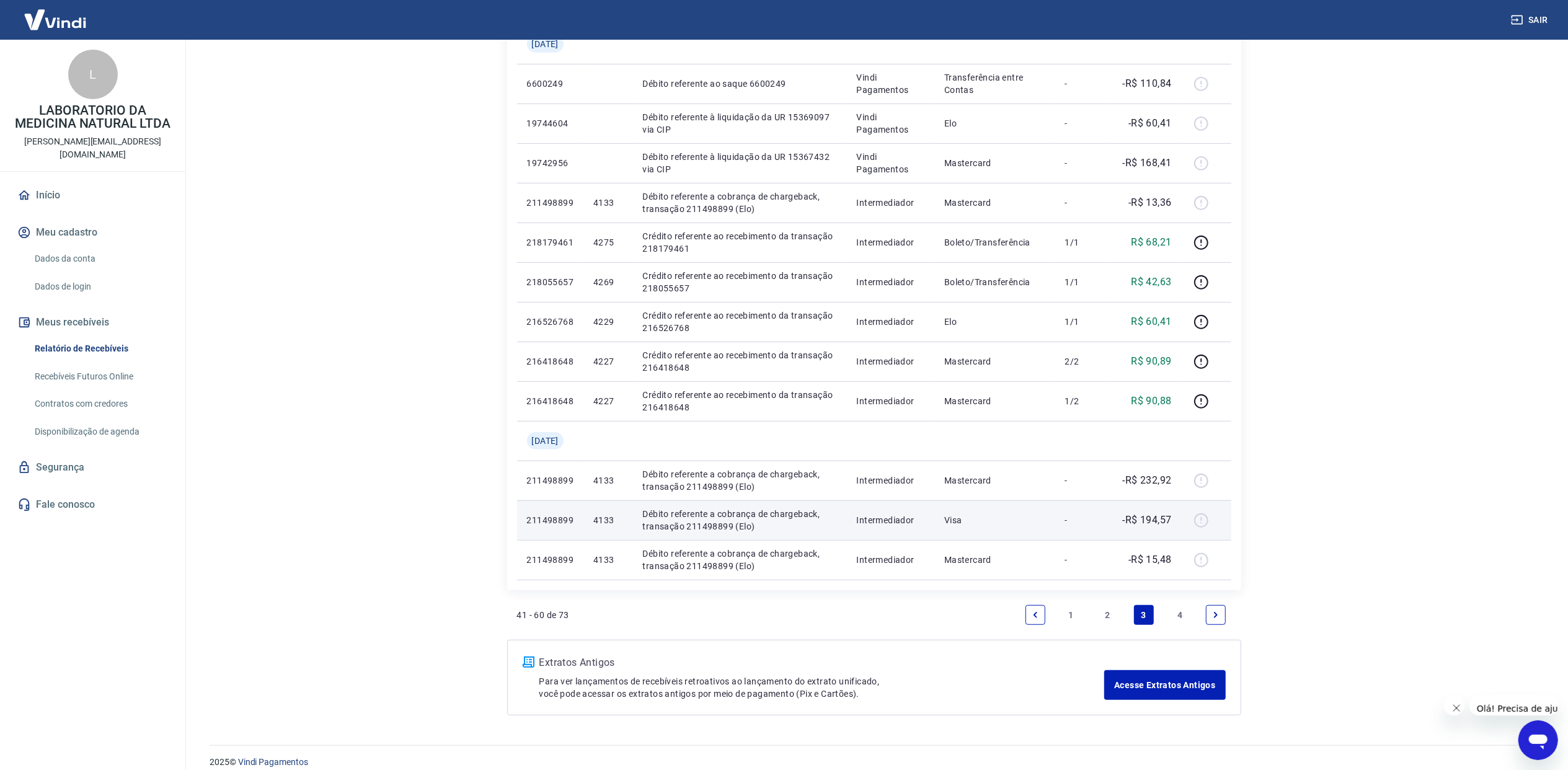
scroll to position [640, 0]
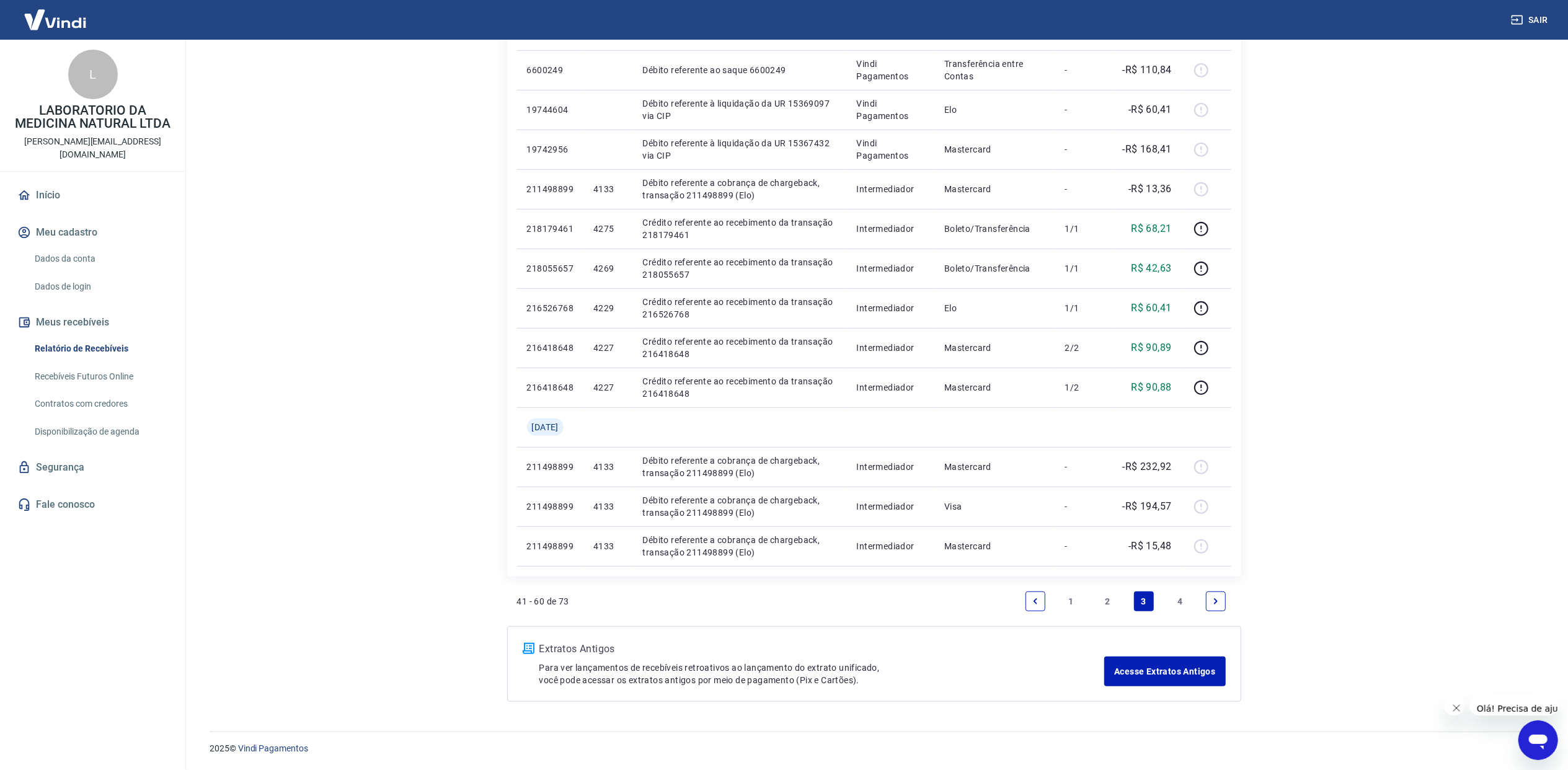
click at [1112, 596] on link "2" at bounding box center [1108, 601] width 20 height 20
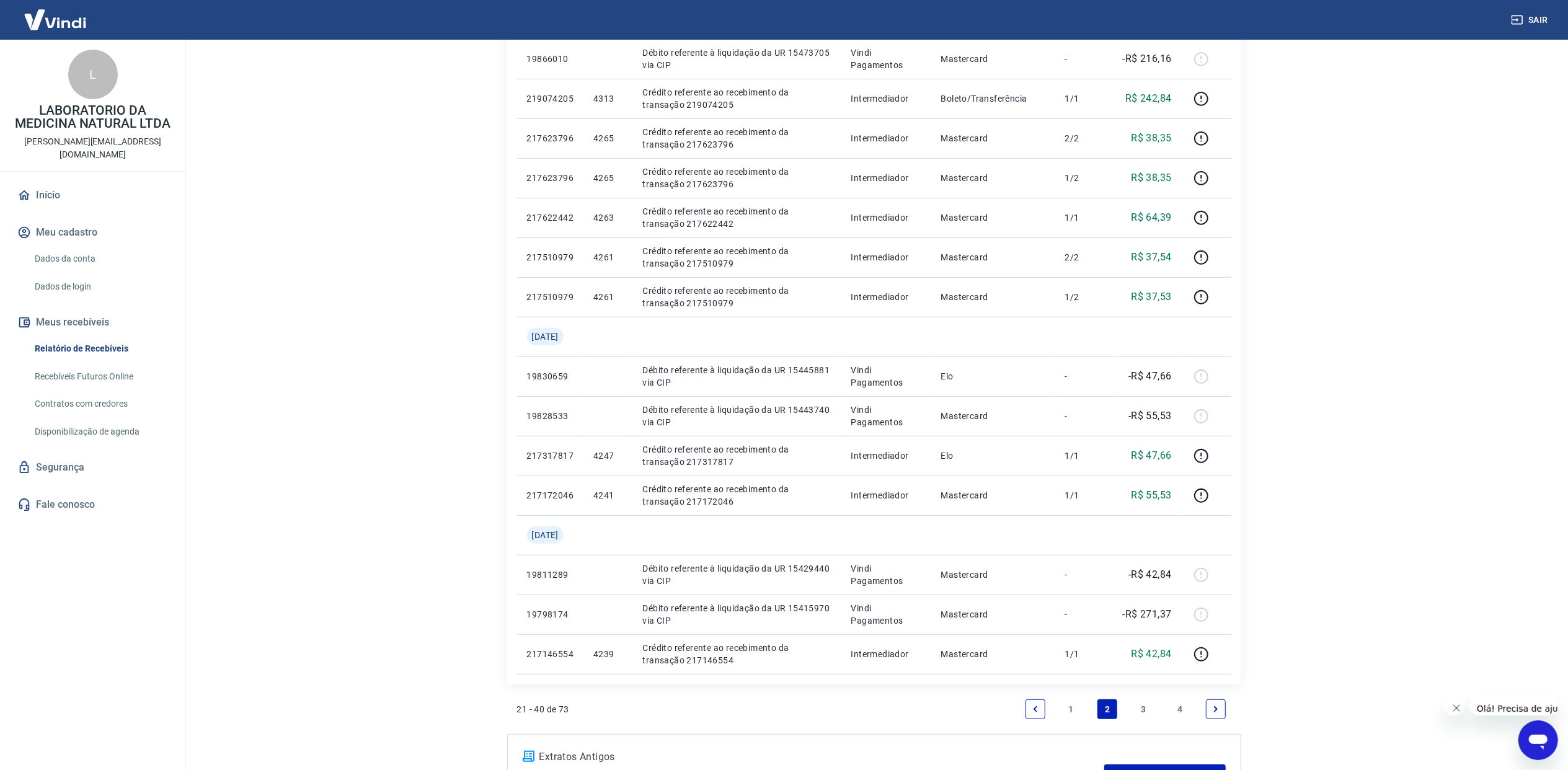
scroll to position [719, 0]
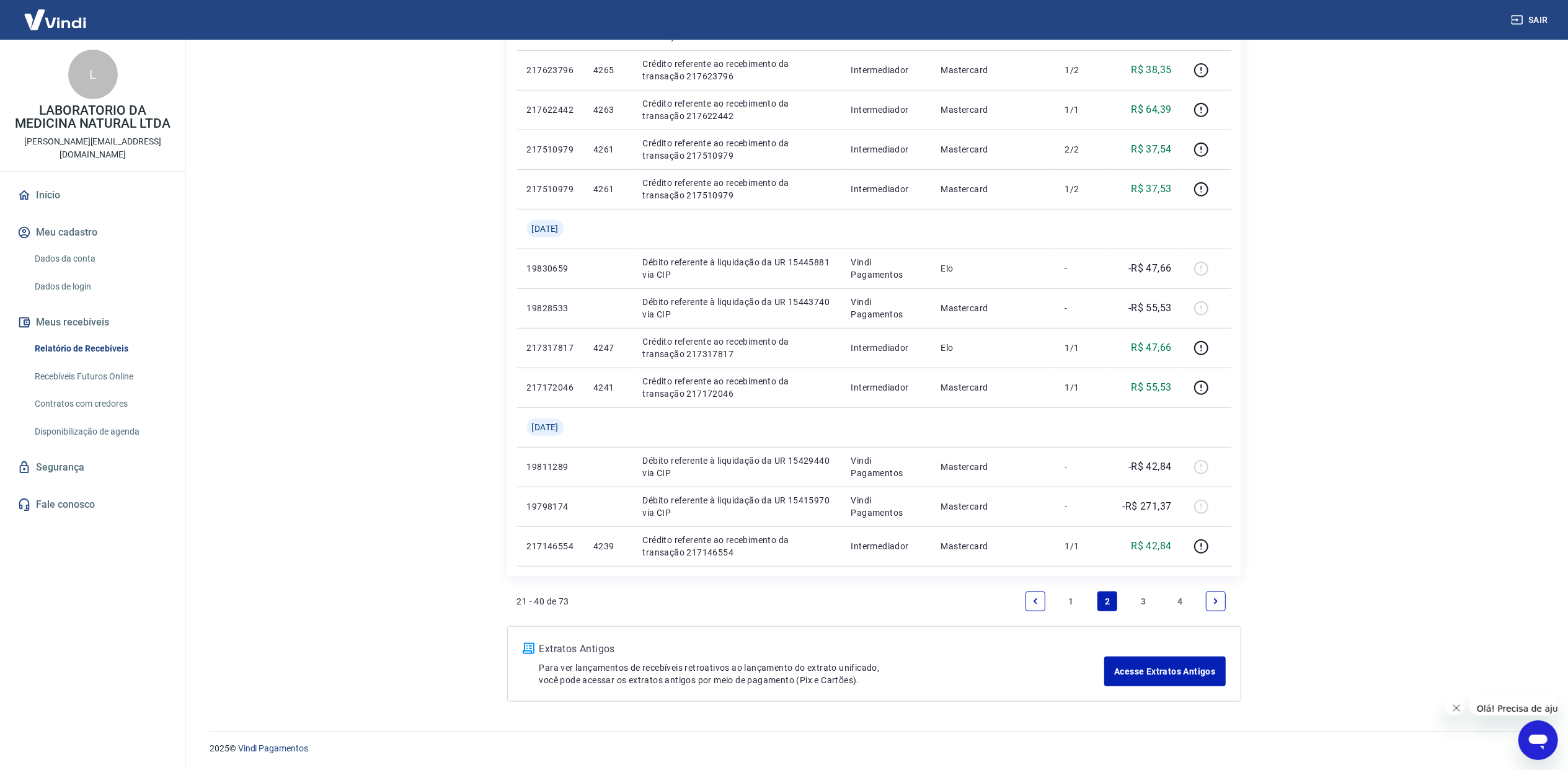
click at [1147, 599] on link "3" at bounding box center [1144, 601] width 20 height 20
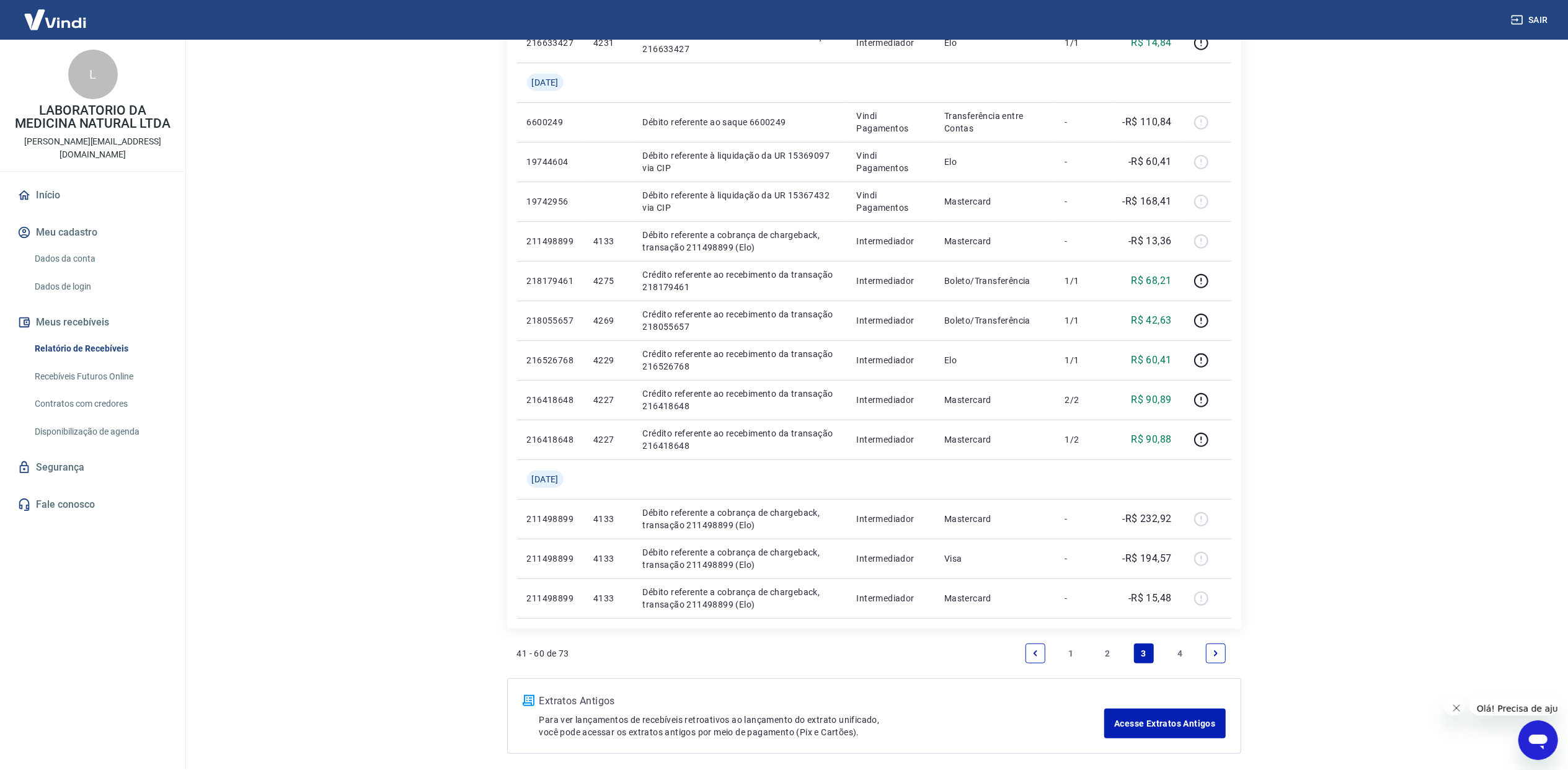
scroll to position [640, 0]
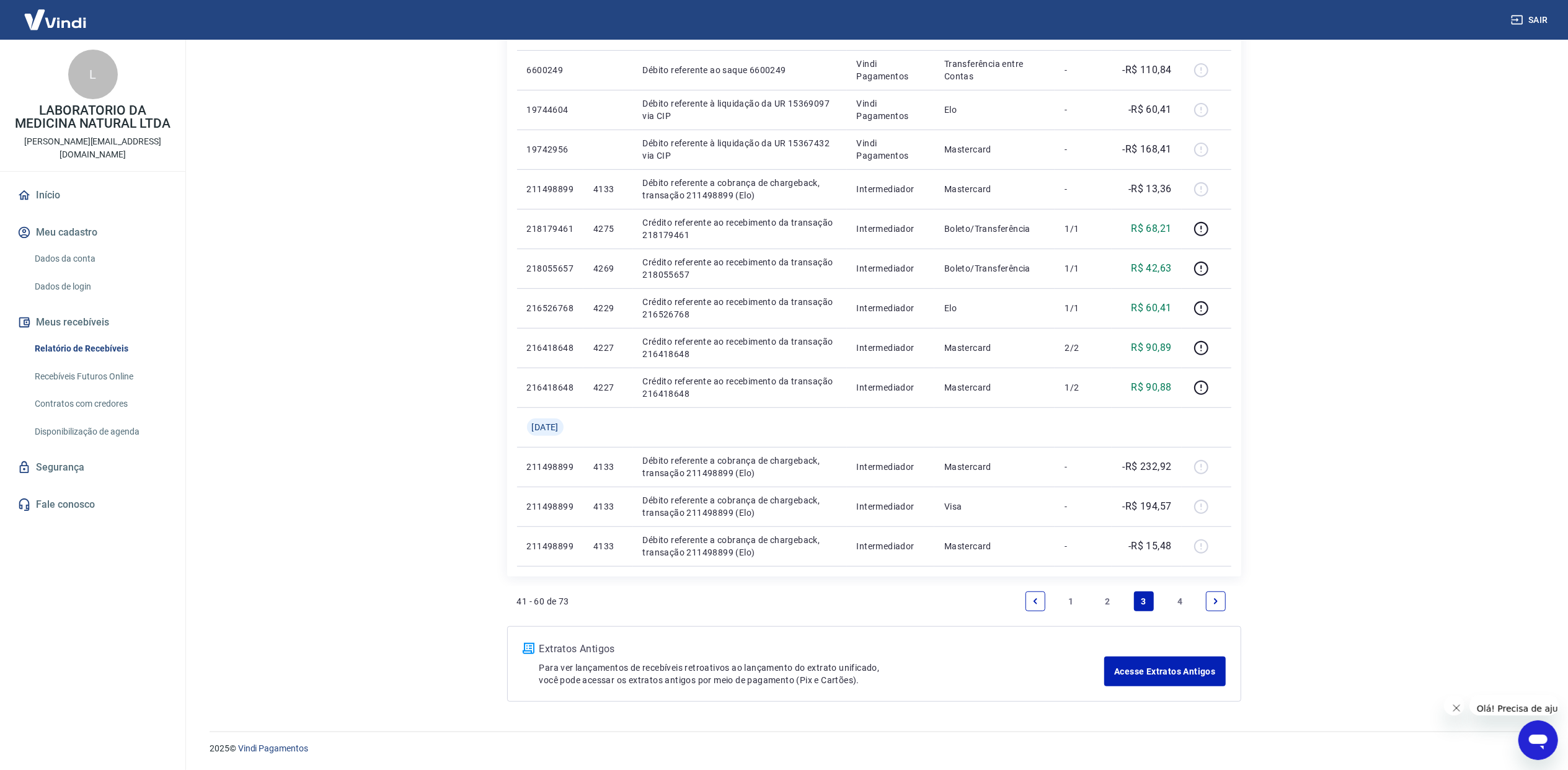
click at [1179, 601] on link "4" at bounding box center [1180, 601] width 20 height 20
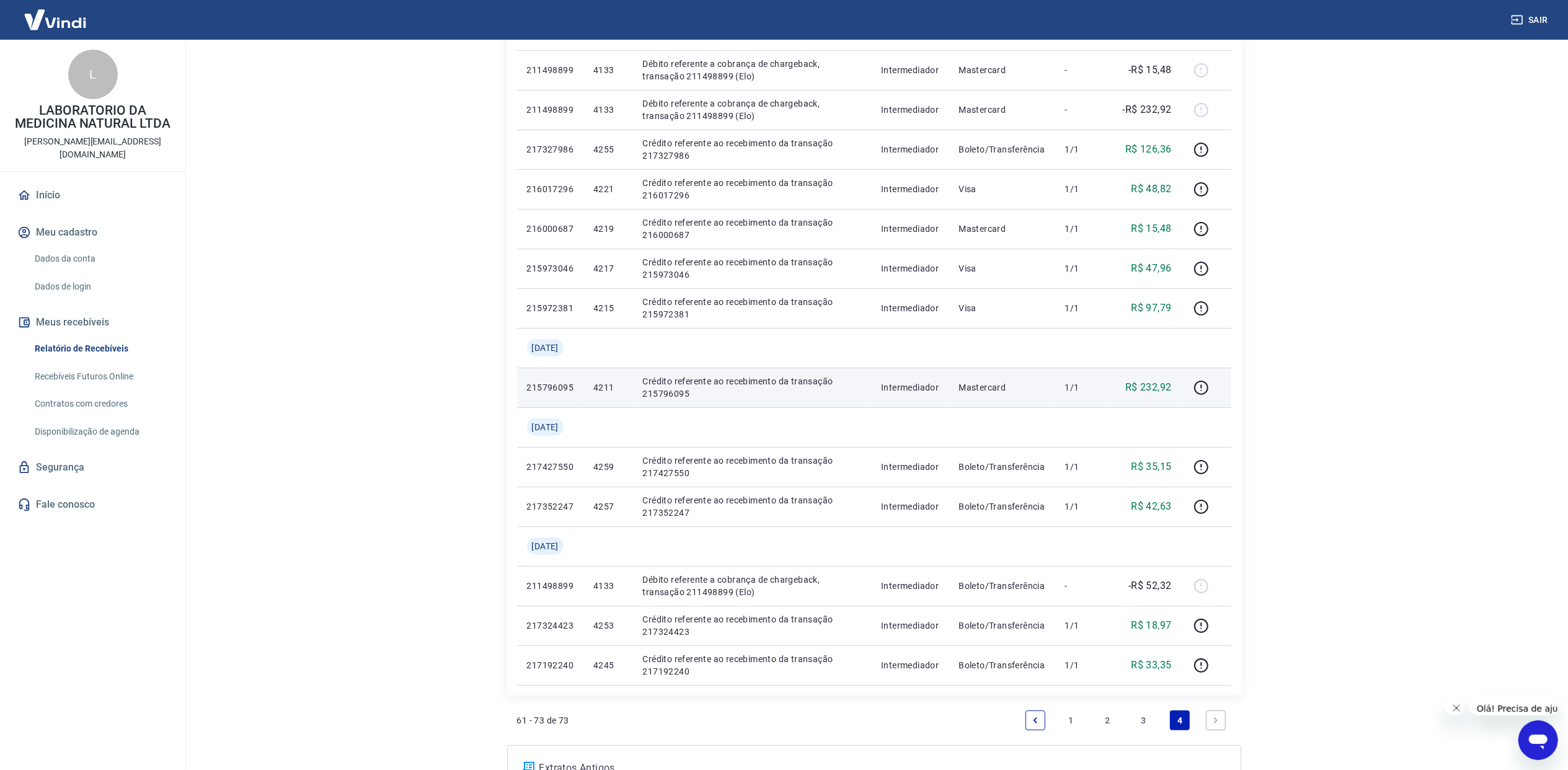
scroll to position [362, 0]
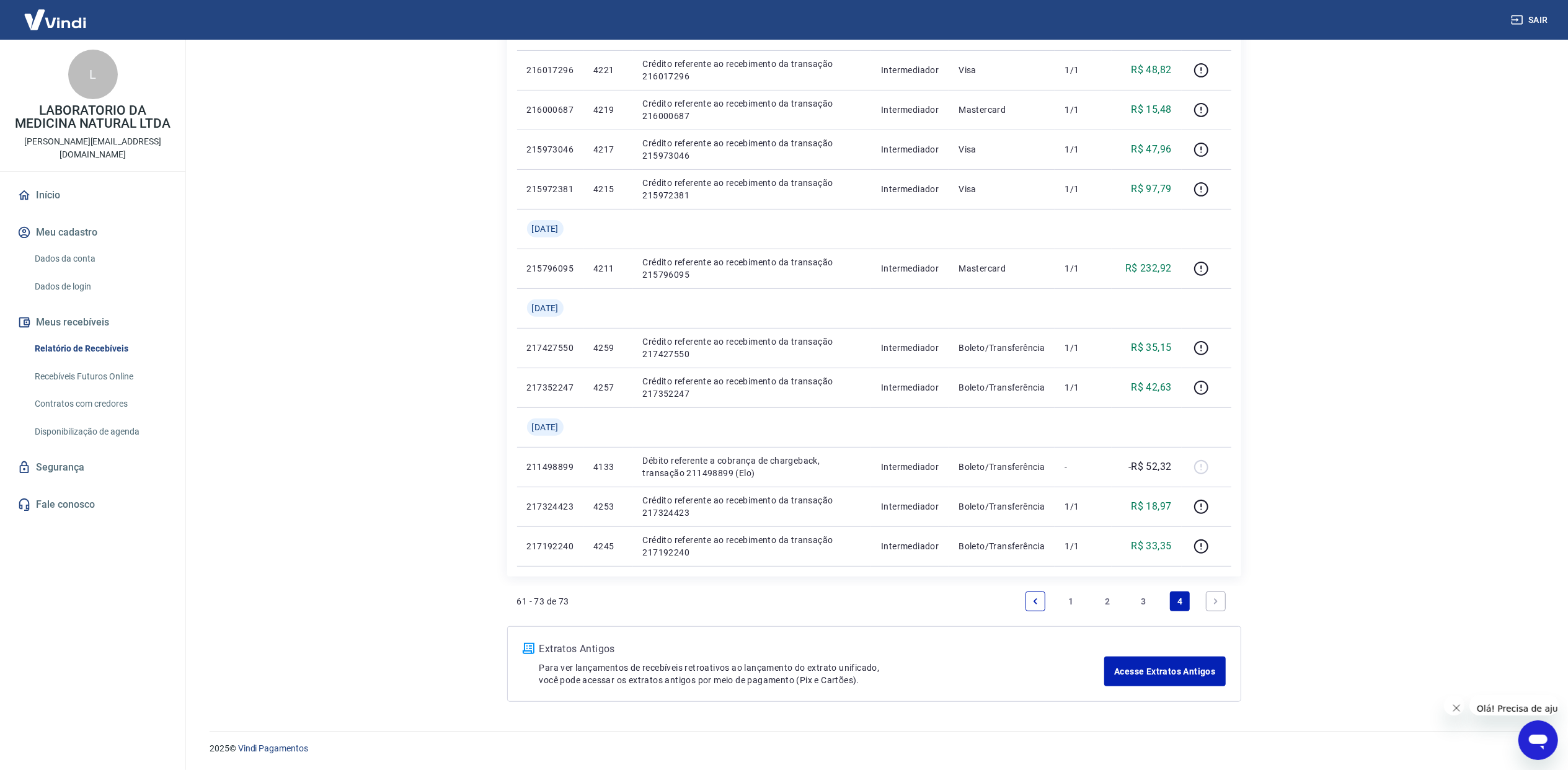
click at [1211, 605] on link "Next page" at bounding box center [1216, 601] width 20 height 20
click at [1146, 601] on link "3" at bounding box center [1144, 601] width 20 height 20
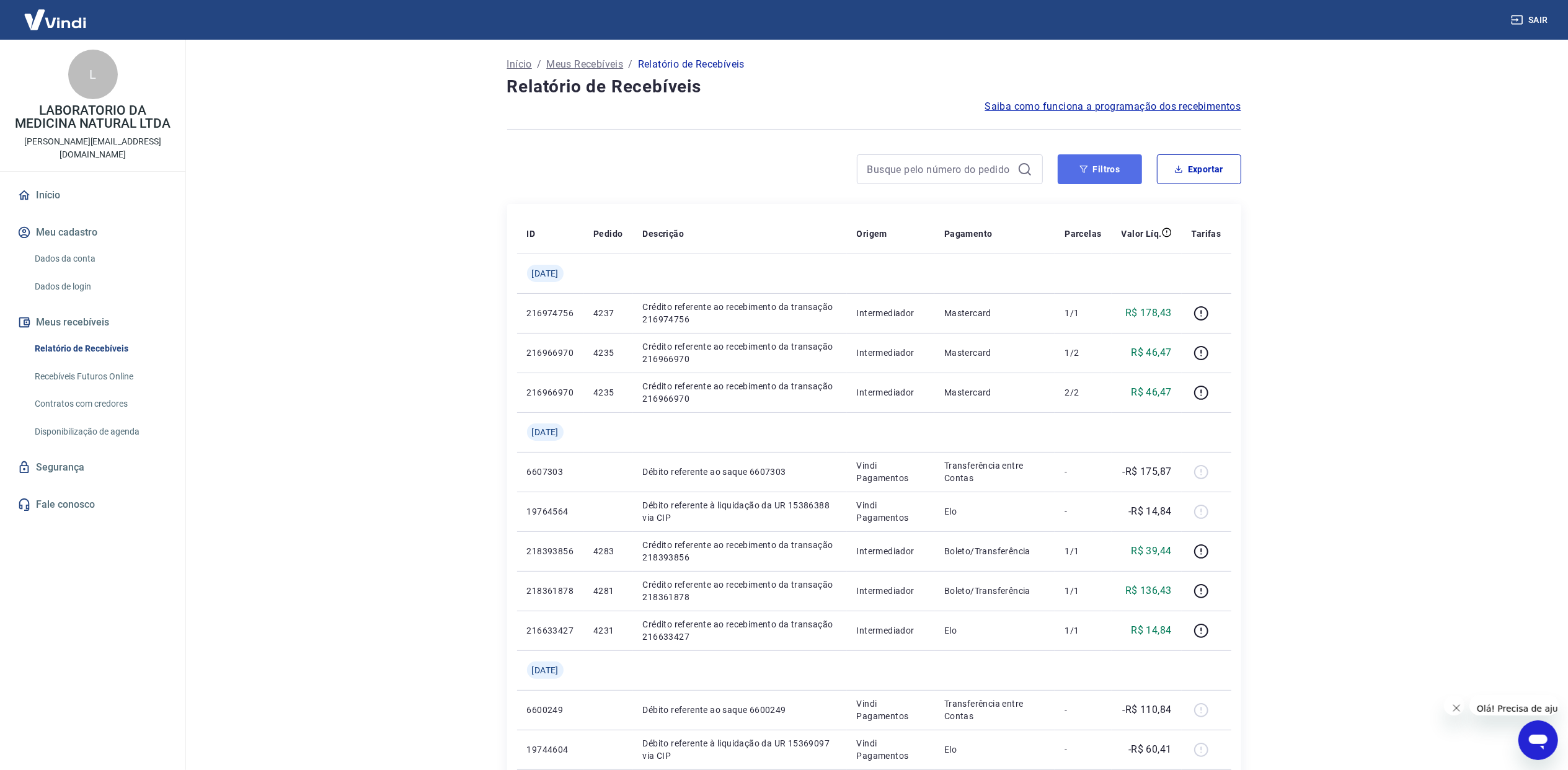
click at [1114, 164] on button "Filtros" at bounding box center [1099, 169] width 84 height 30
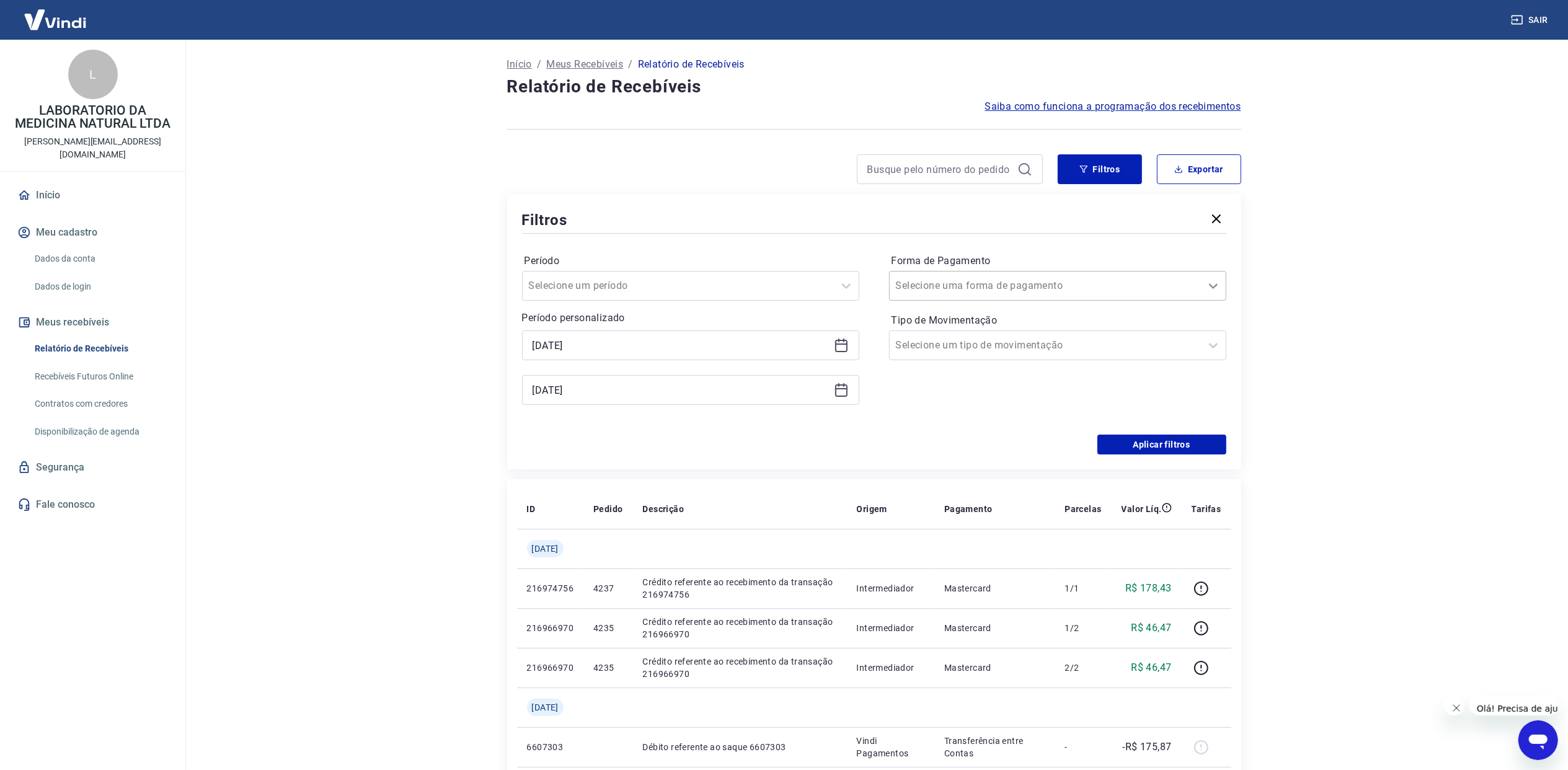
click at [1208, 282] on icon at bounding box center [1213, 285] width 15 height 15
click at [1211, 336] on div at bounding box center [1212, 344] width 25 height 25
click at [919, 437] on div "Saída" at bounding box center [1057, 439] width 337 height 25
click at [1160, 439] on button "Aplicar filtros" at bounding box center [1161, 445] width 129 height 20
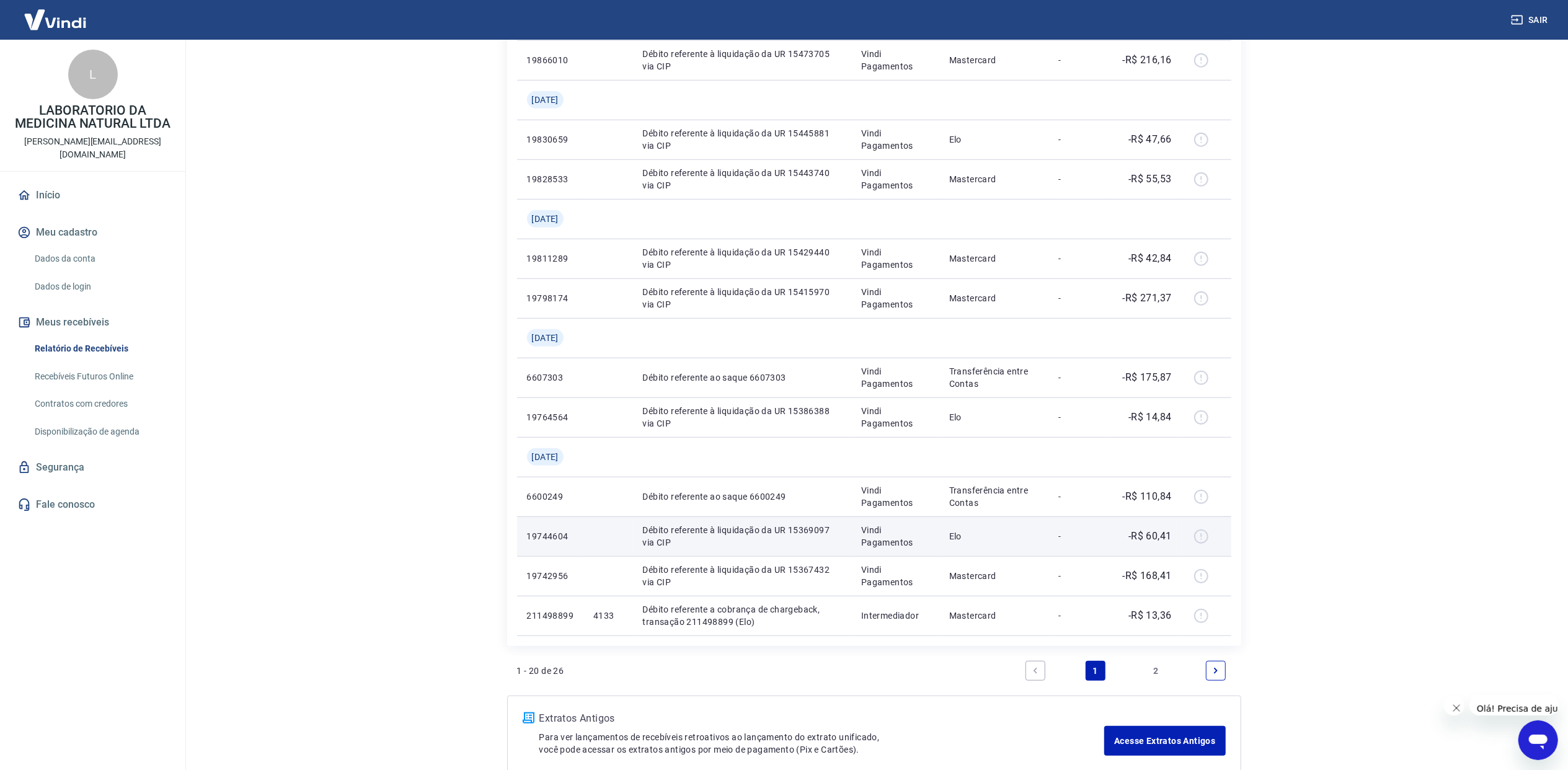
scroll to position [878, 0]
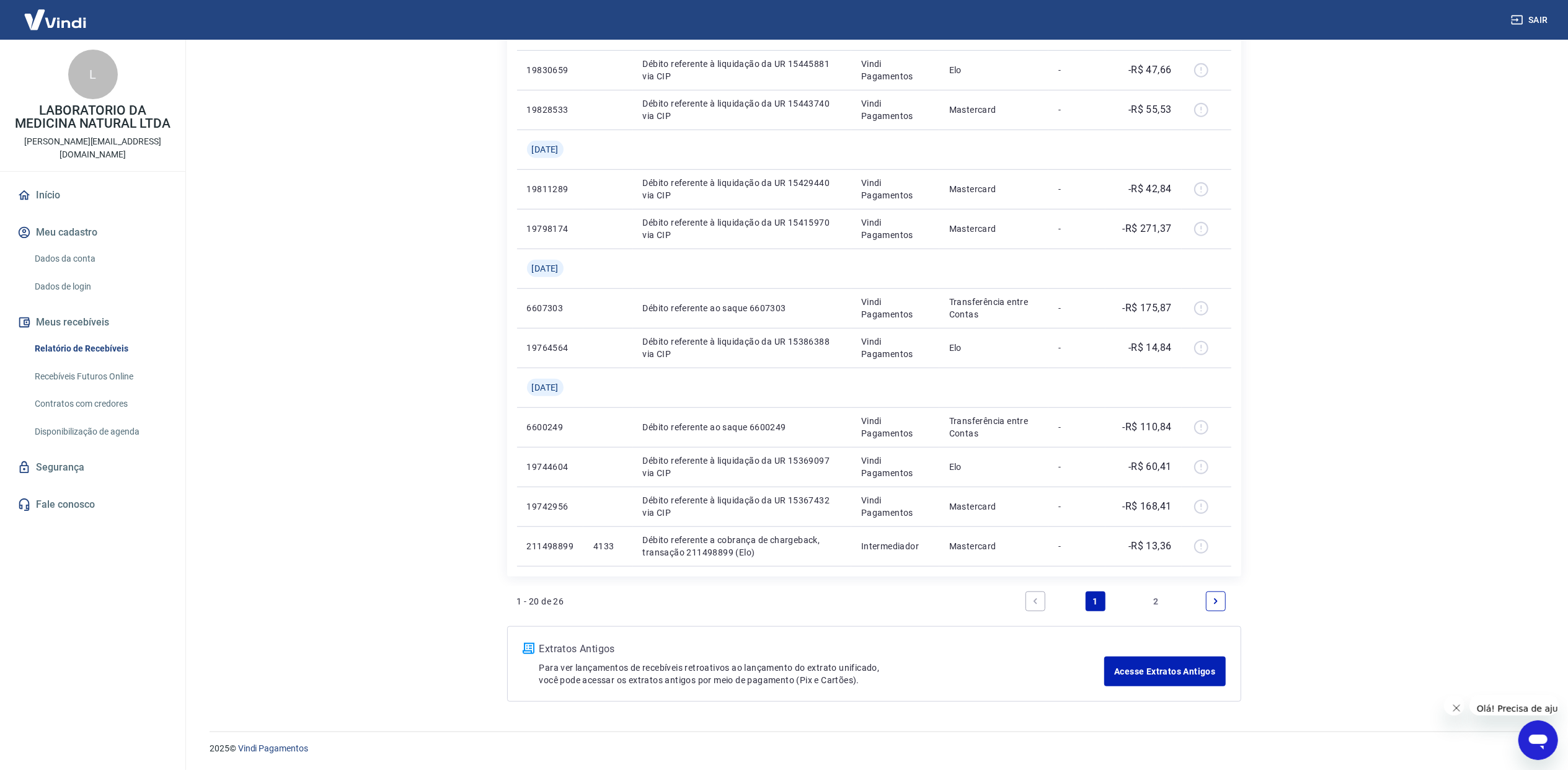
click at [1208, 598] on link "Next page" at bounding box center [1216, 601] width 20 height 20
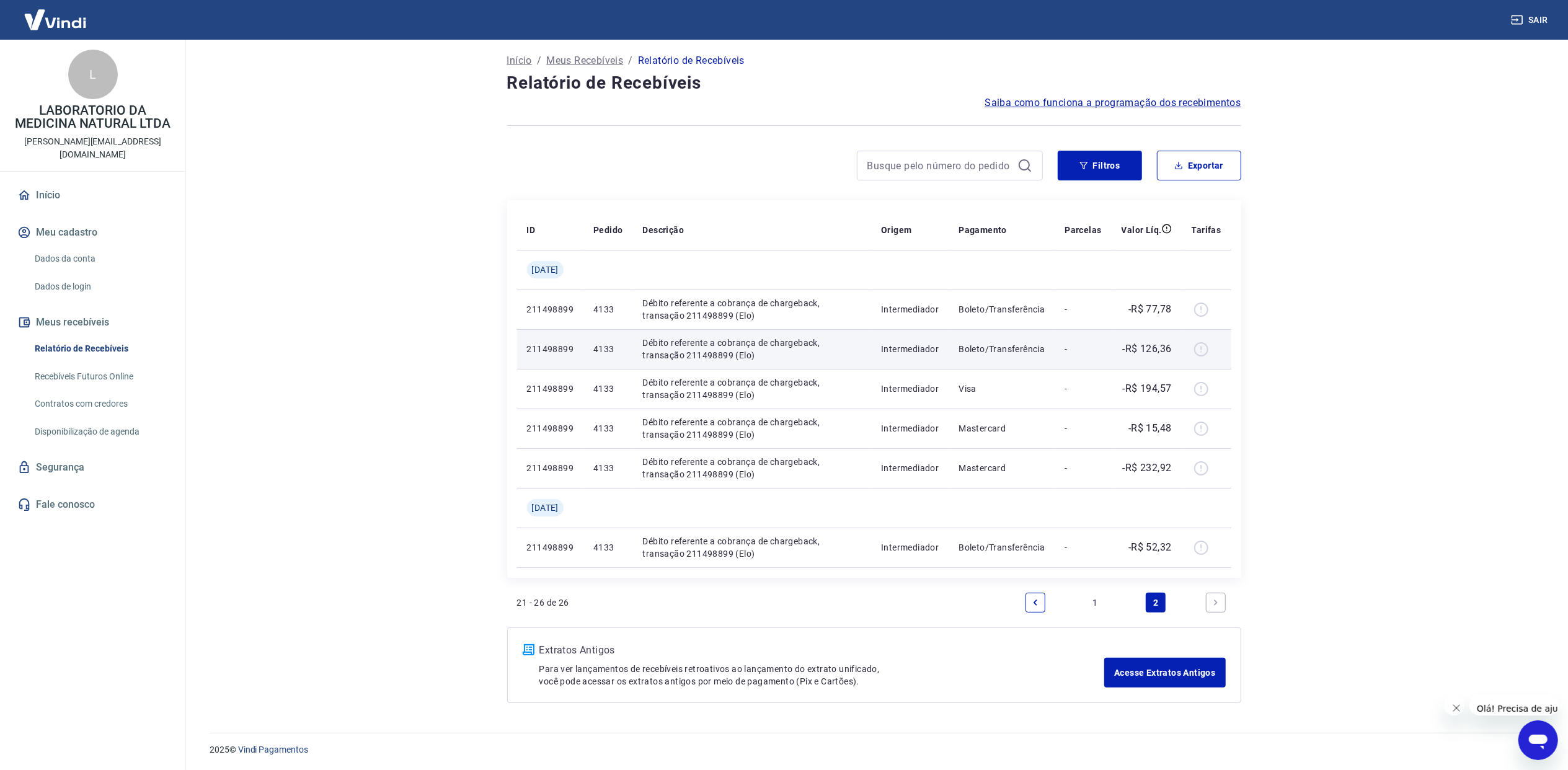
scroll to position [5, 0]
click at [1096, 172] on button "Filtros" at bounding box center [1099, 164] width 84 height 30
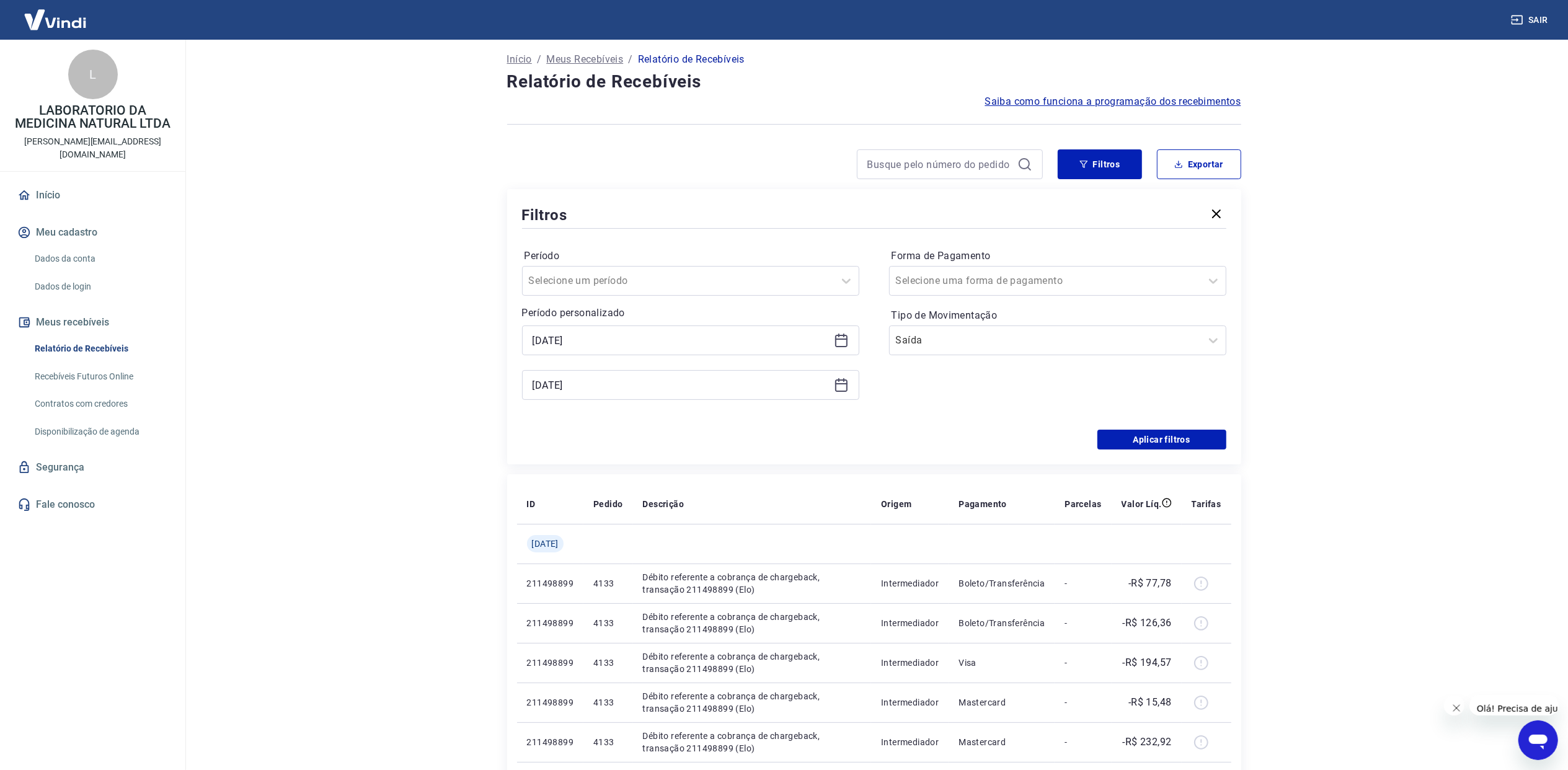
click at [842, 385] on icon at bounding box center [841, 385] width 15 height 15
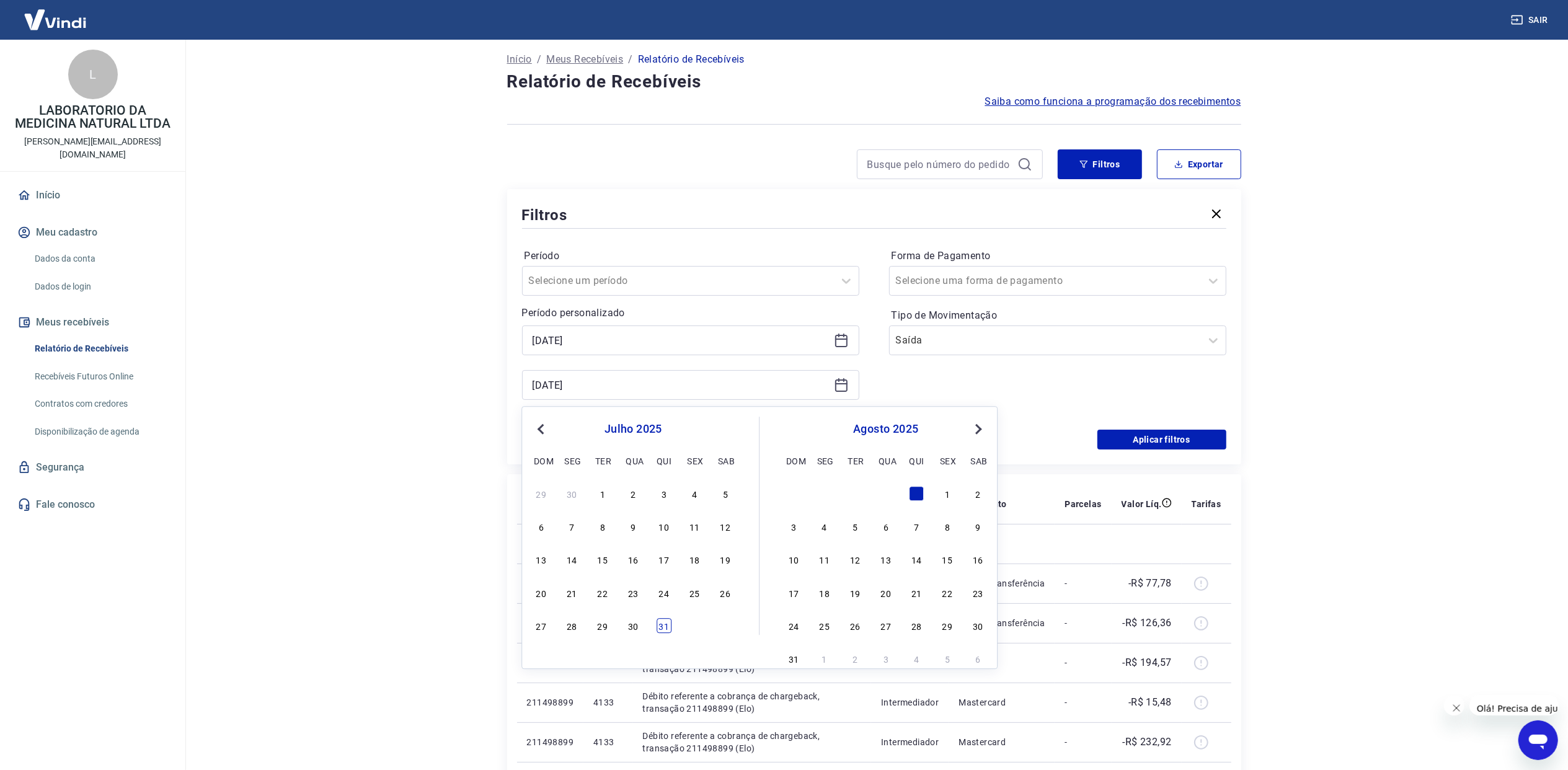
click at [660, 621] on div "31" at bounding box center [664, 625] width 15 height 15
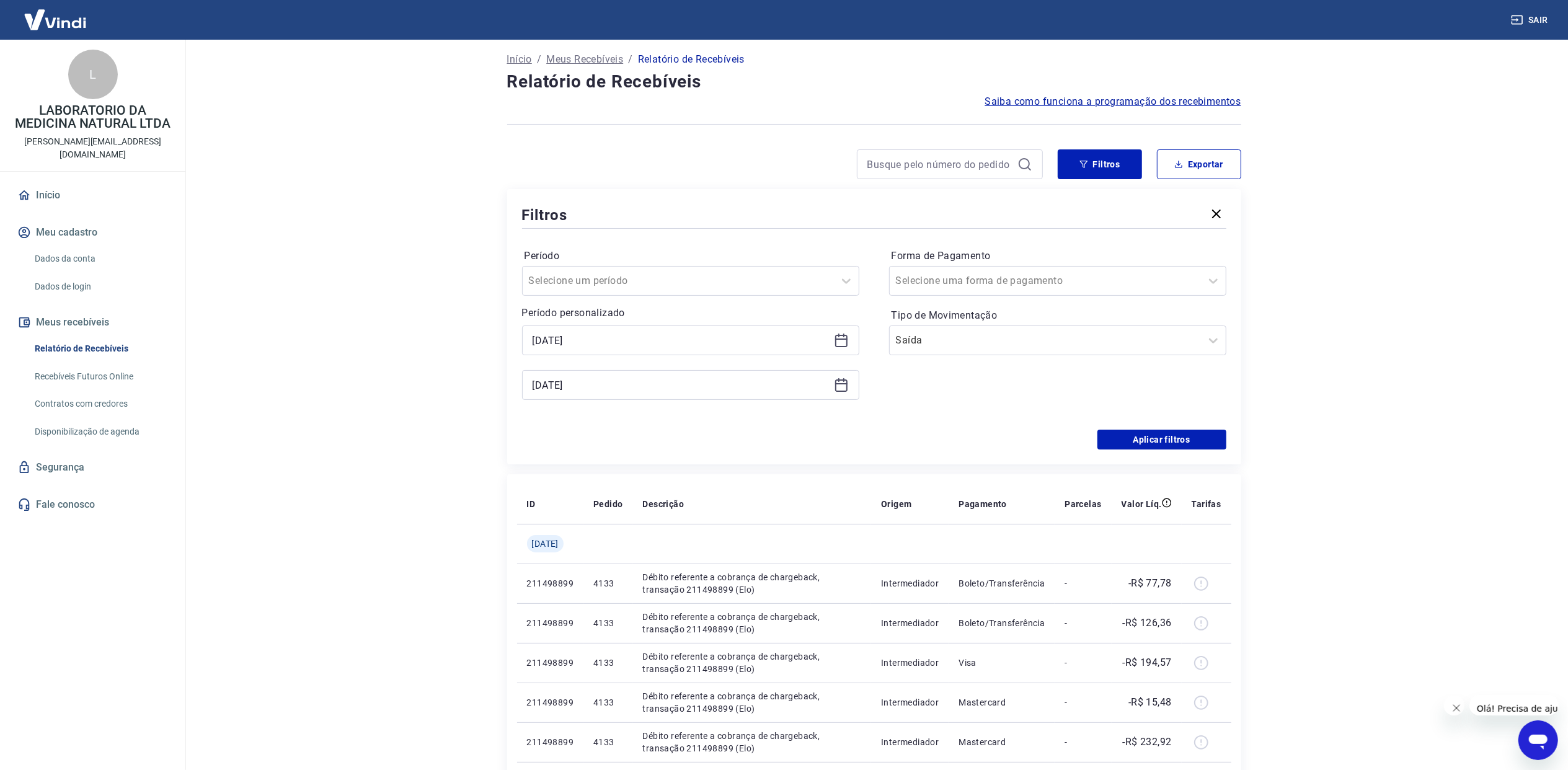
click at [841, 334] on icon at bounding box center [841, 341] width 13 height 13
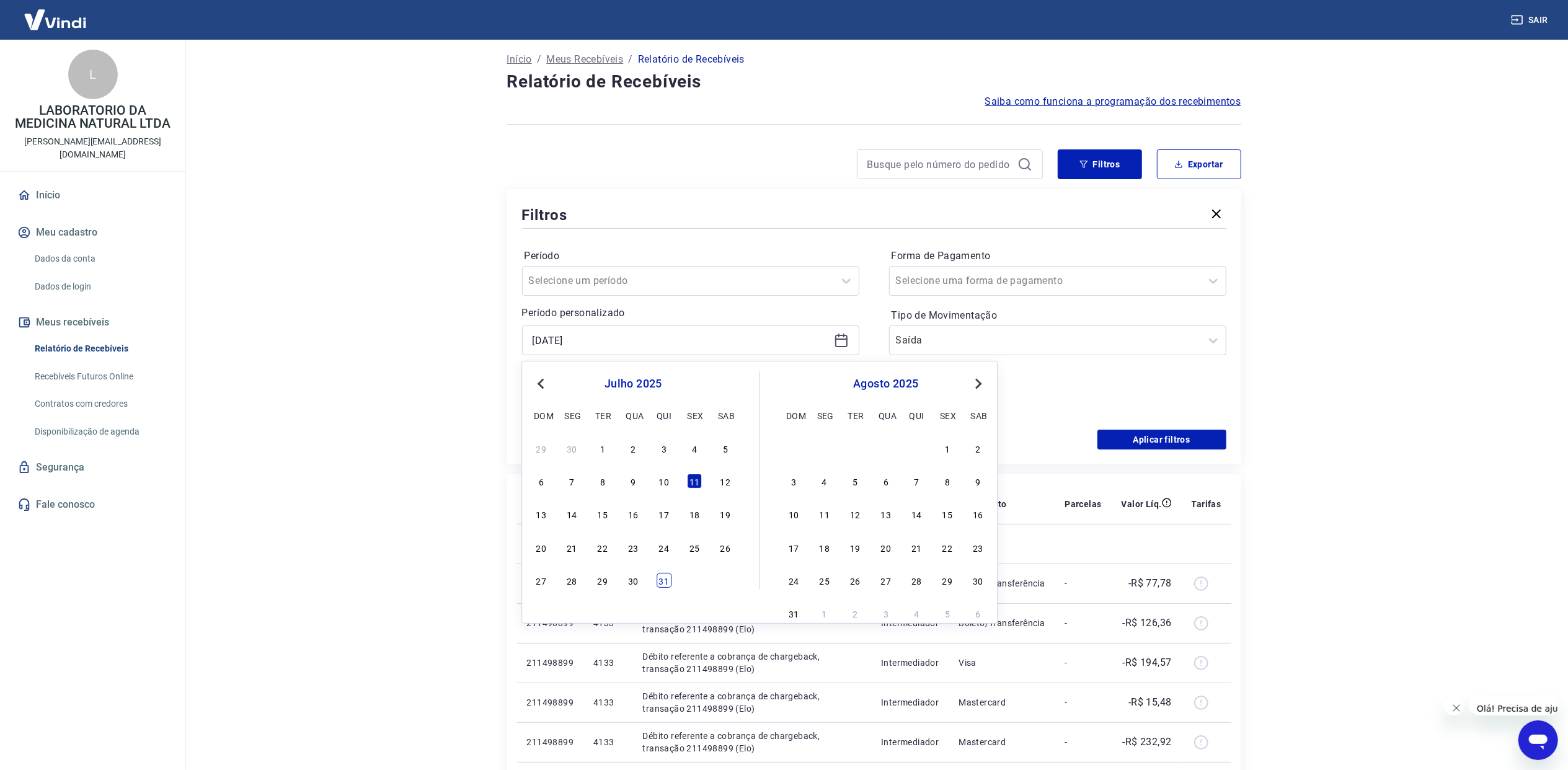
click at [660, 576] on div "31" at bounding box center [664, 580] width 15 height 15
type input "[DATE]"
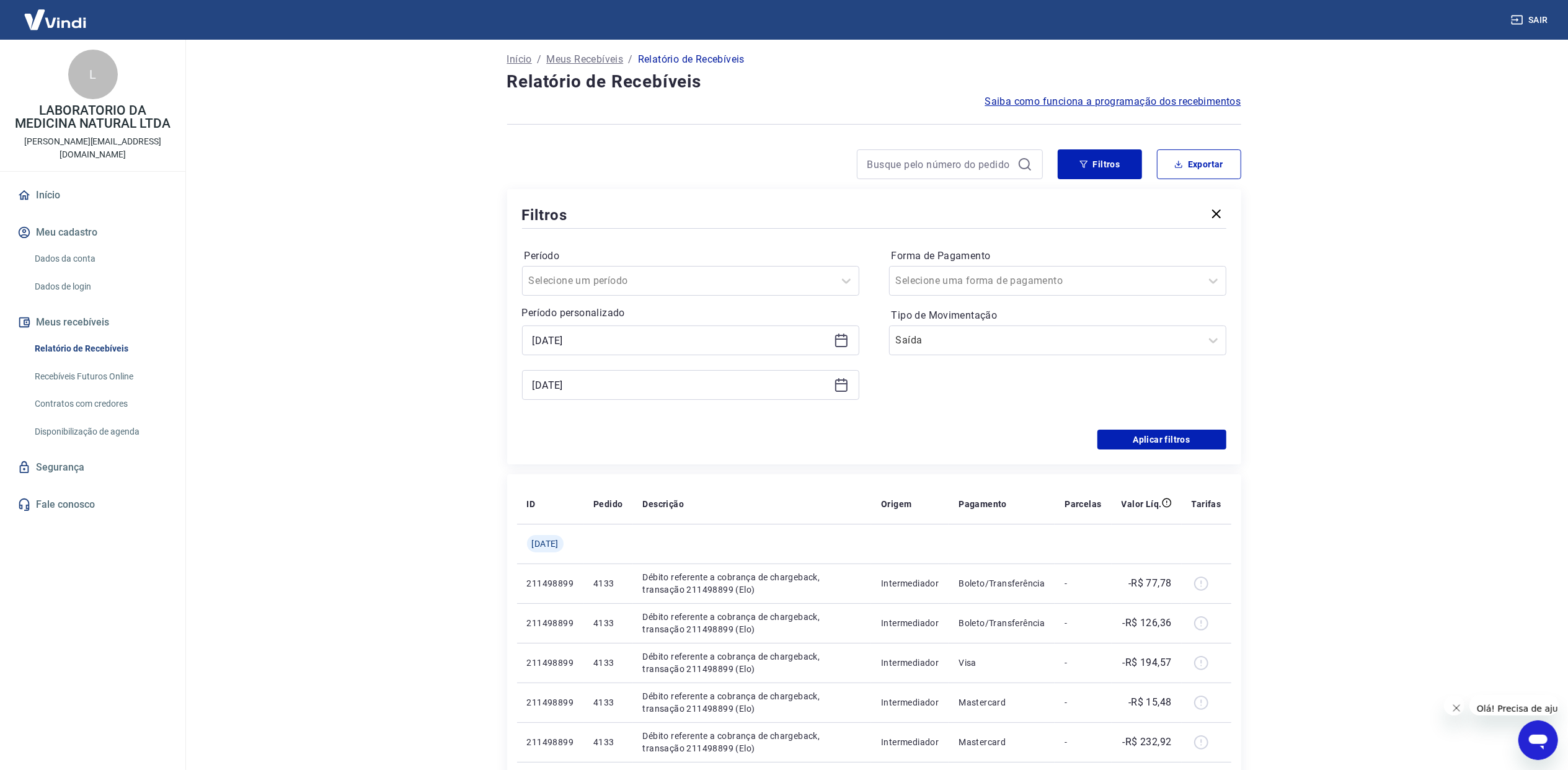
click at [844, 388] on icon at bounding box center [841, 385] width 15 height 15
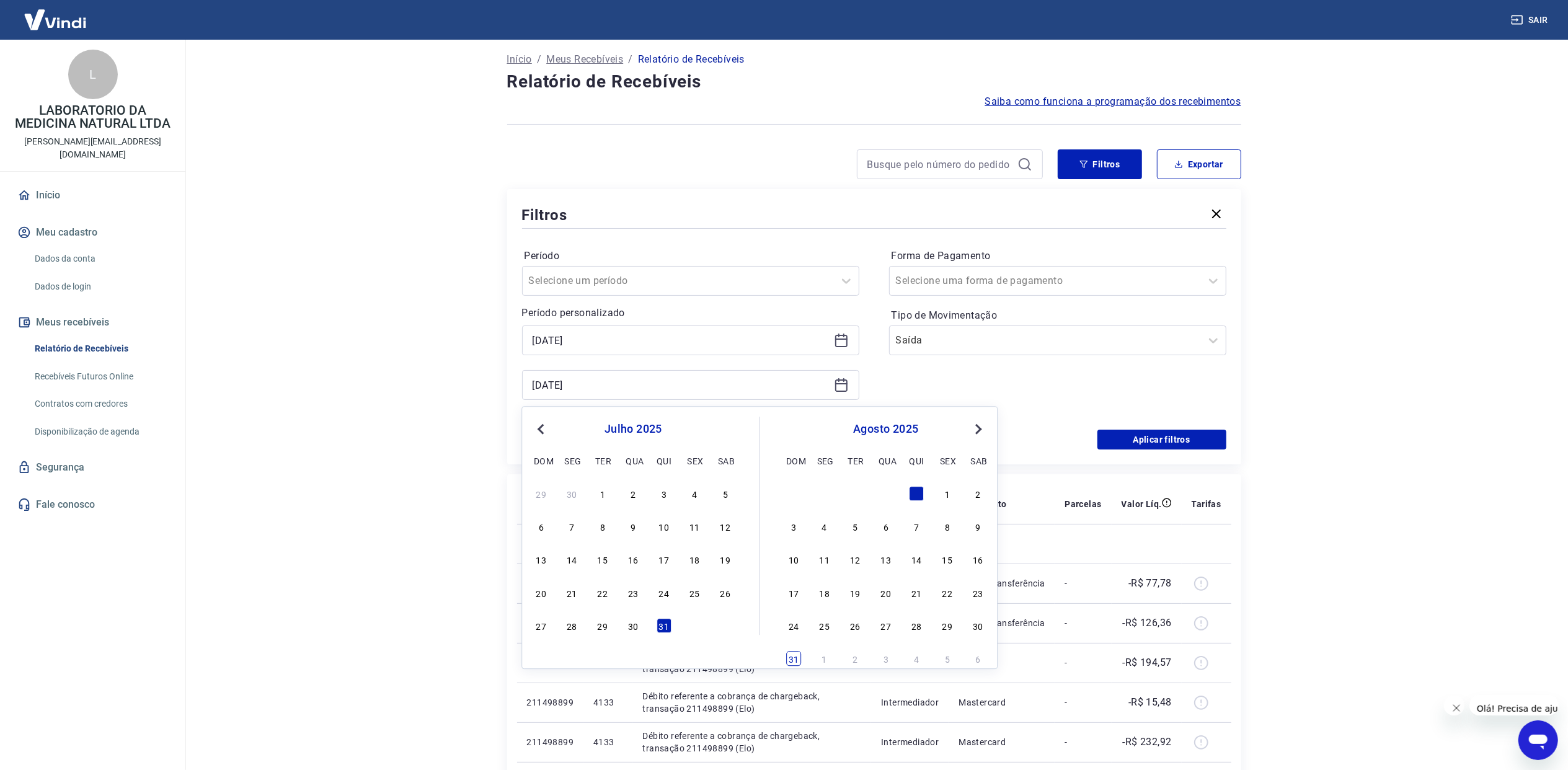
click at [799, 653] on div "31" at bounding box center [793, 659] width 15 height 15
type input "[DATE]"
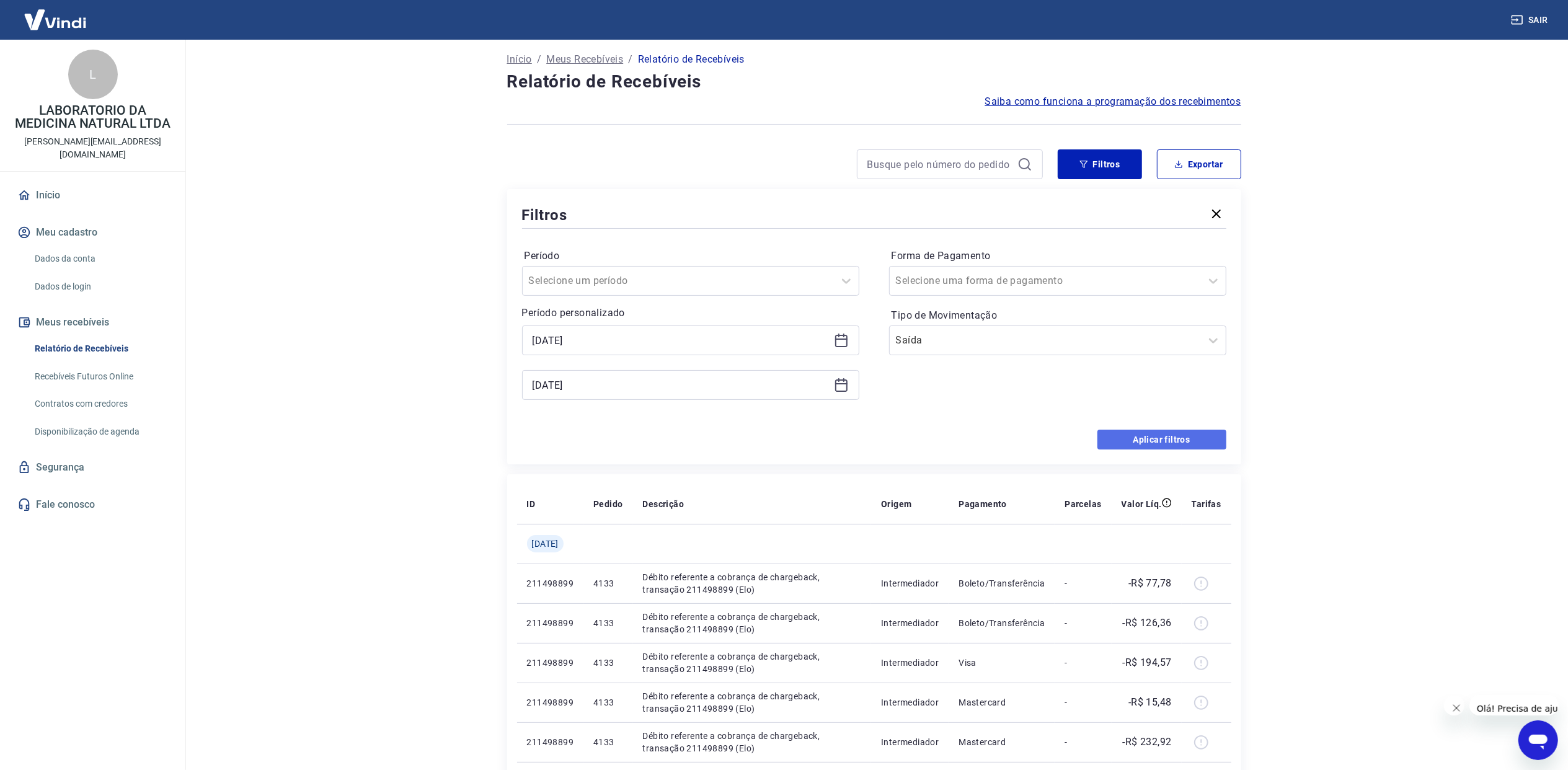
click at [1139, 433] on button "Aplicar filtros" at bounding box center [1161, 439] width 129 height 20
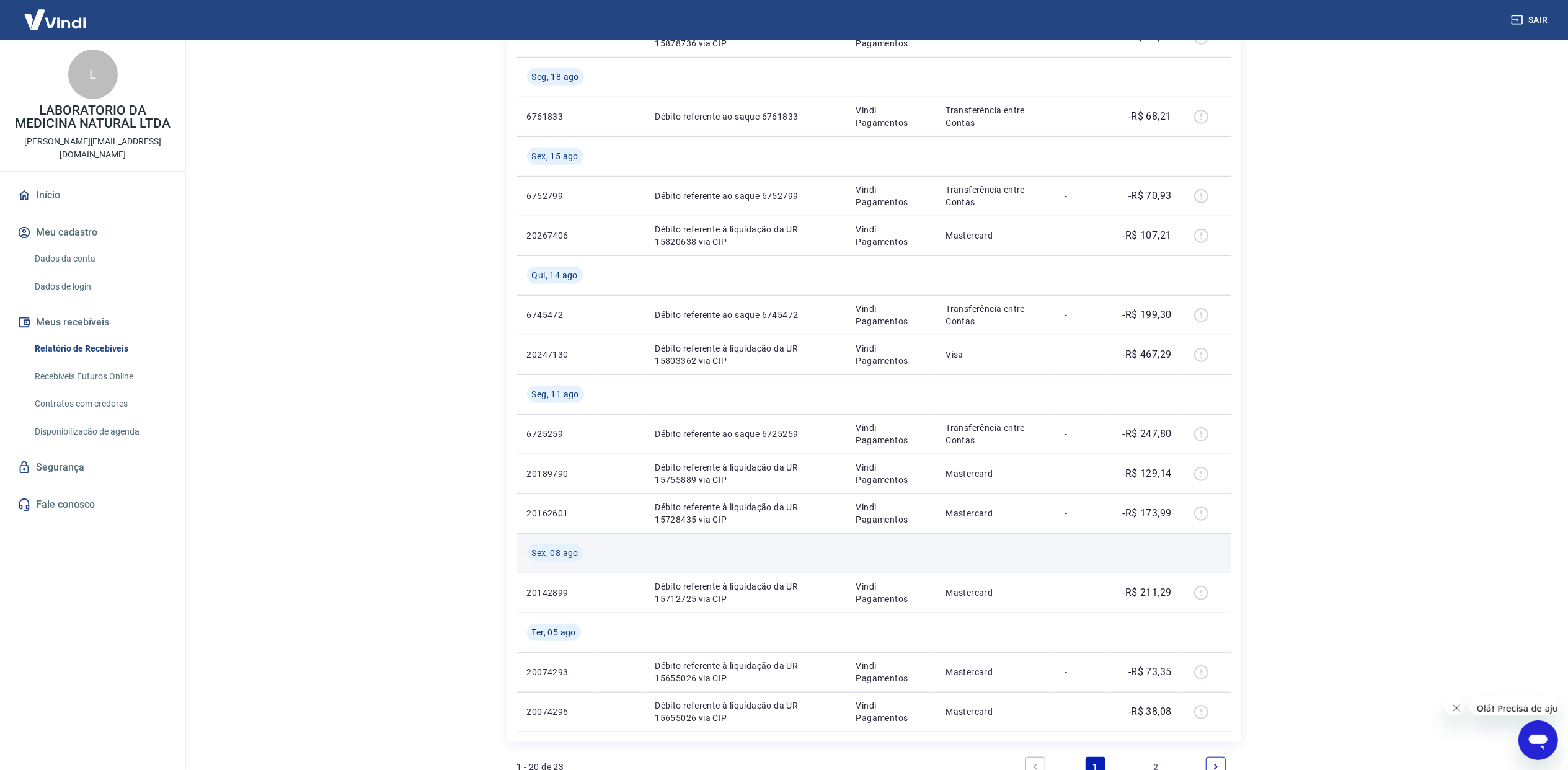
scroll to position [874, 0]
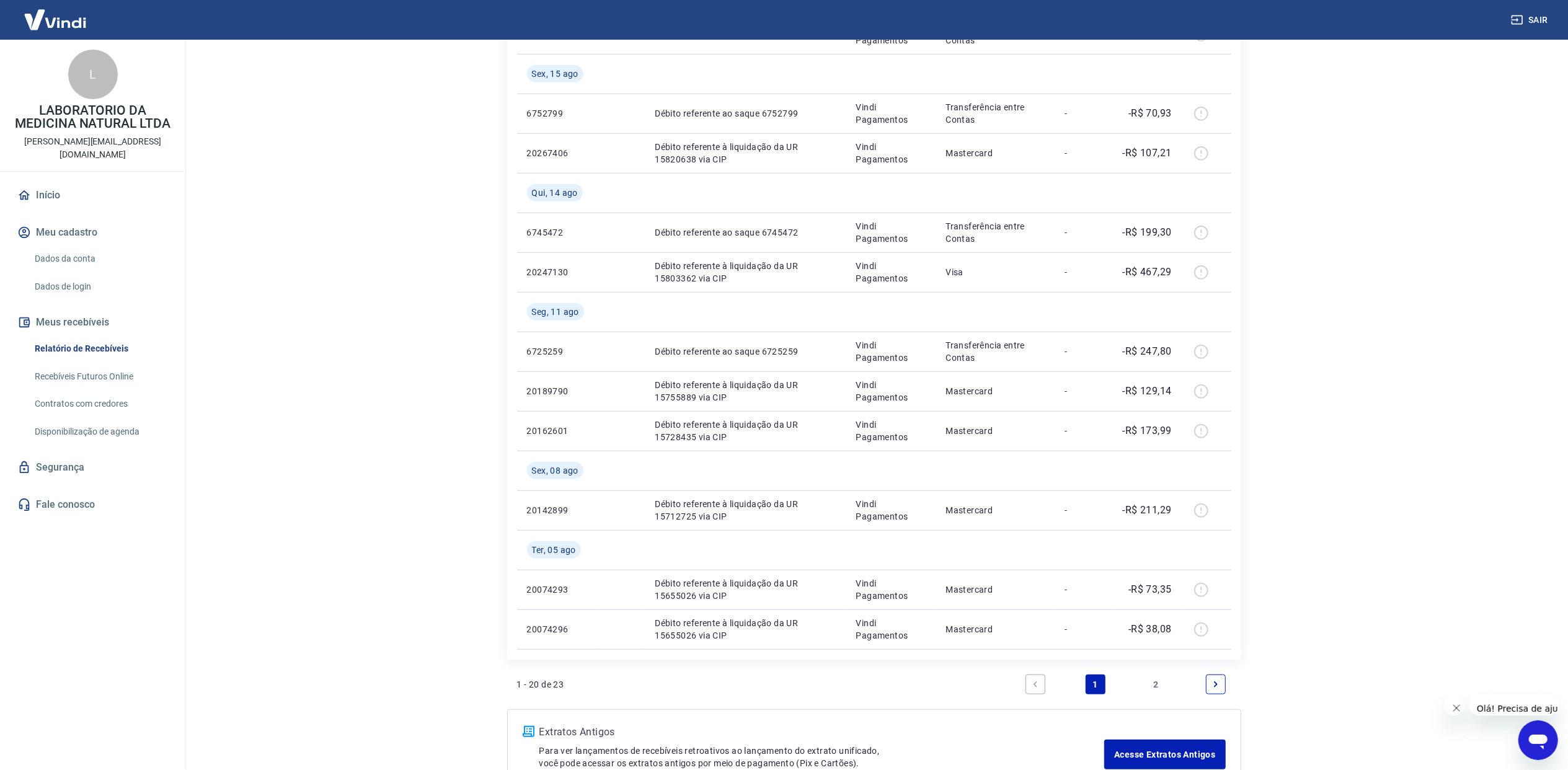
click at [1206, 687] on link "Next page" at bounding box center [1216, 684] width 20 height 20
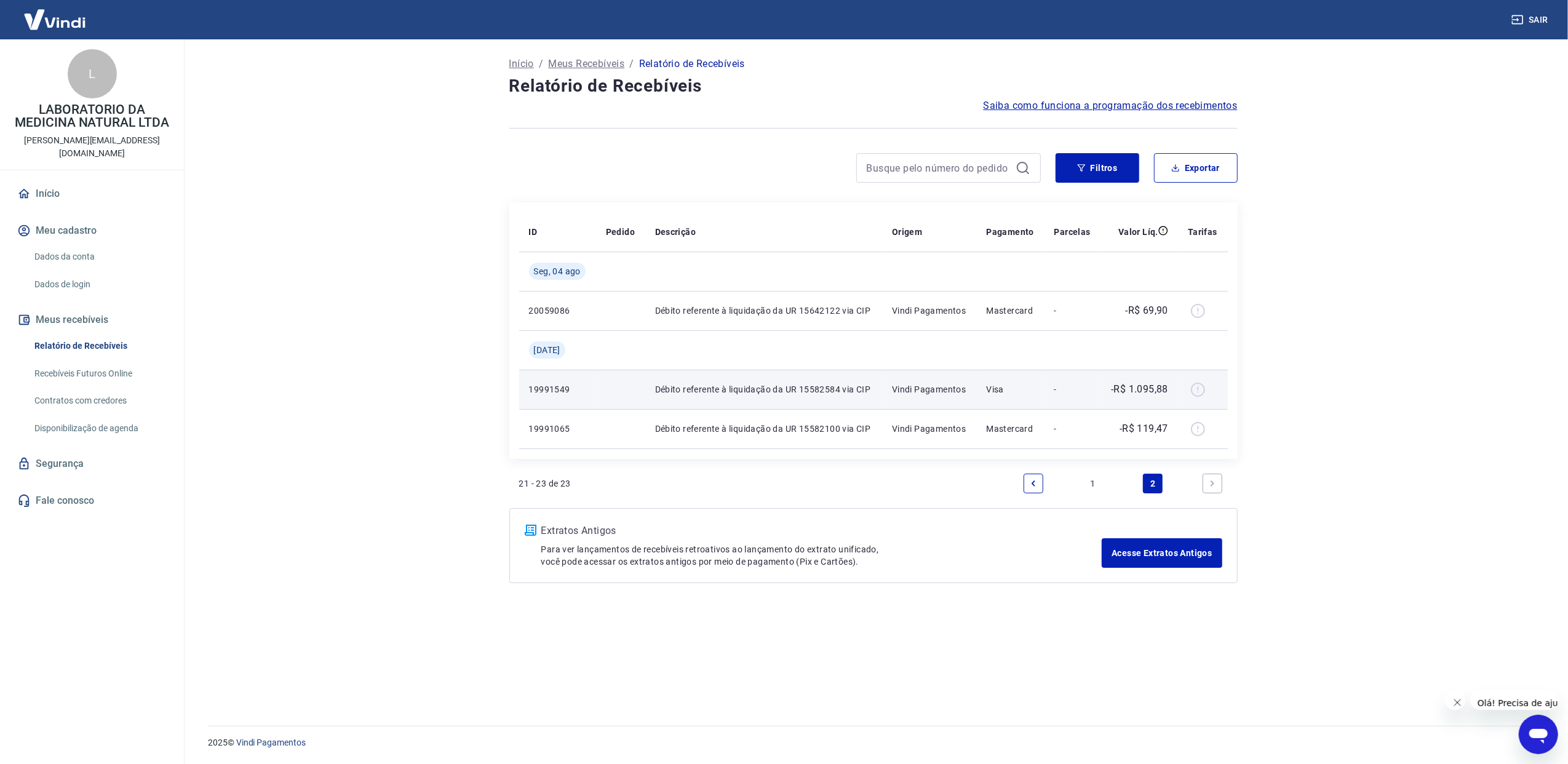
click at [952, 384] on p "Vindi Pagamentos" at bounding box center [929, 390] width 74 height 13
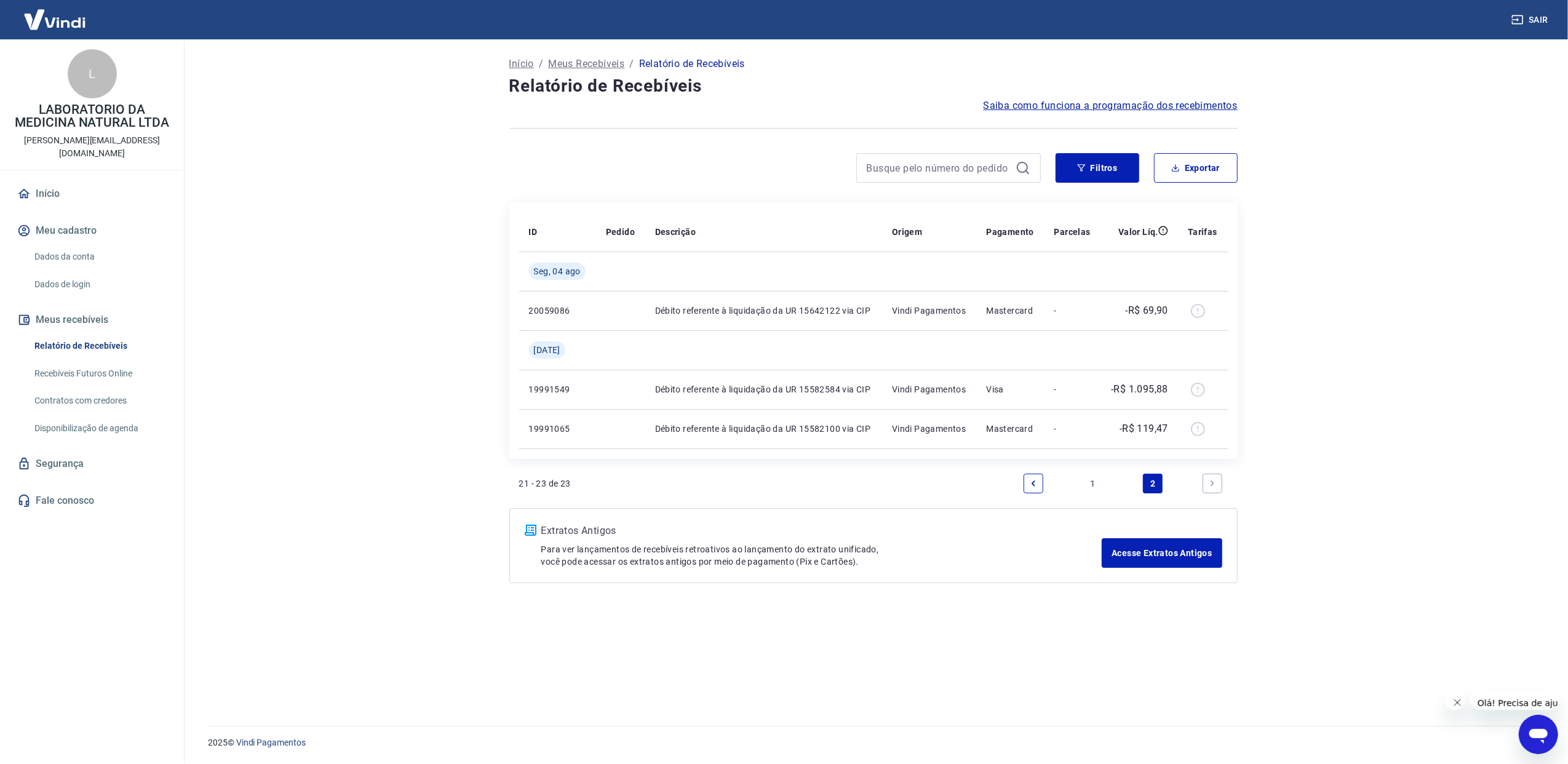
click at [59, 182] on link "Início" at bounding box center [91, 193] width 155 height 27
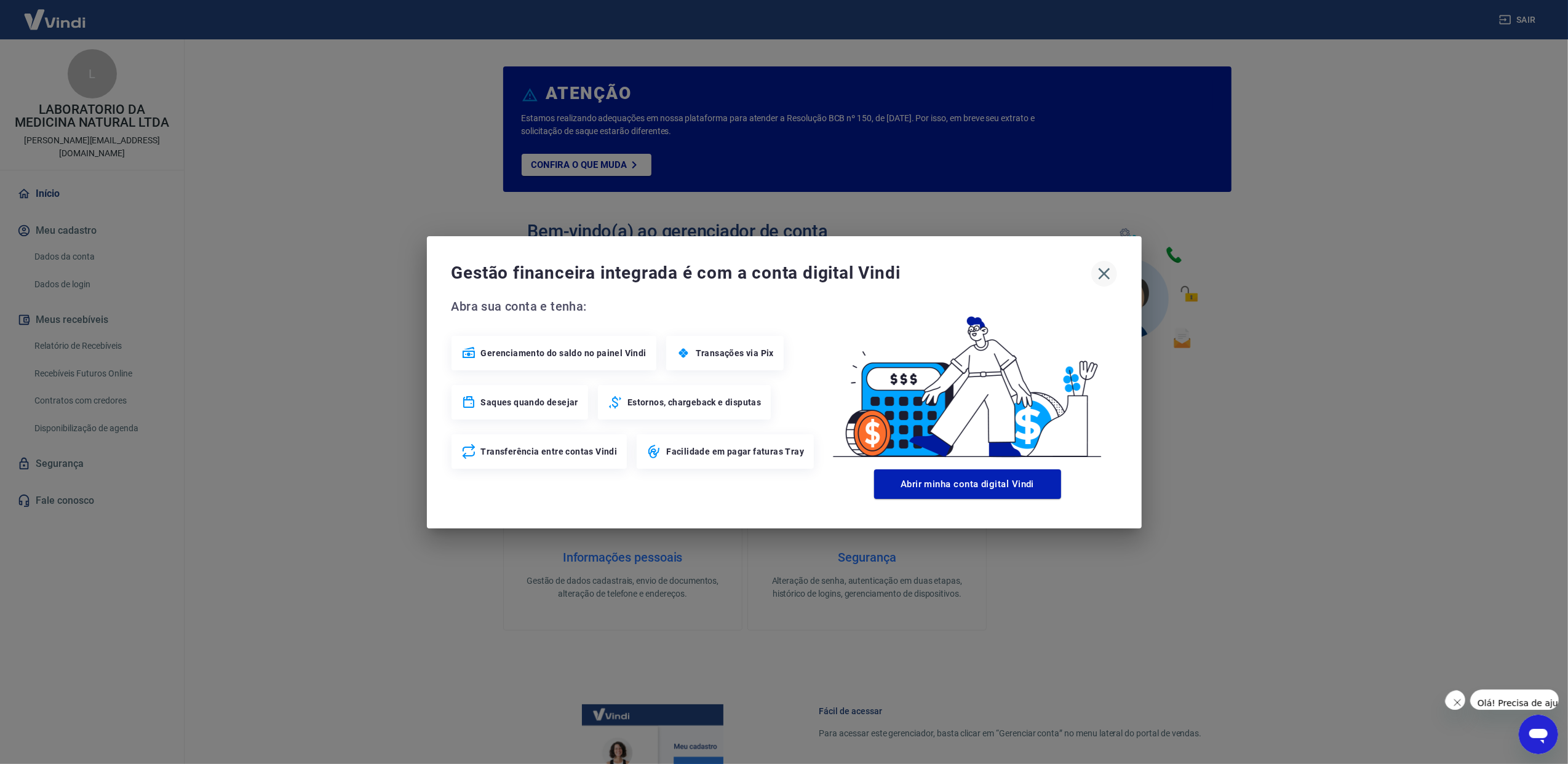
click at [1099, 276] on icon "button" at bounding box center [1104, 274] width 20 height 20
